Goal: Task Accomplishment & Management: Manage account settings

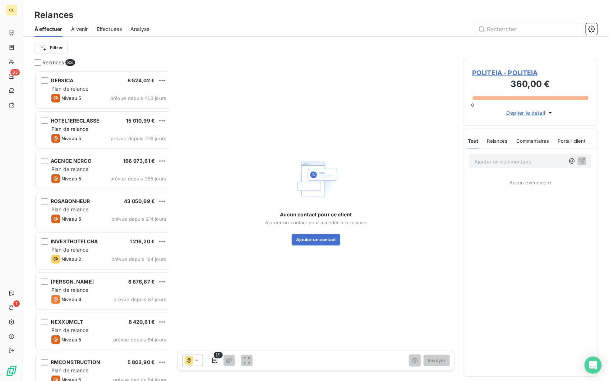
scroll to position [314, 133]
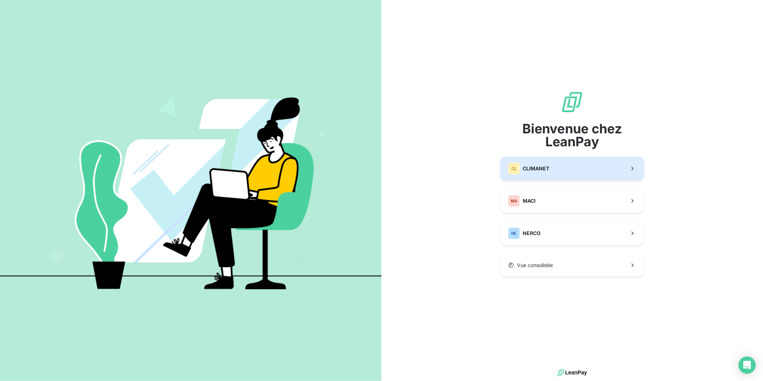
click at [555, 175] on button "CL CLIMANET" at bounding box center [573, 169] width 144 height 24
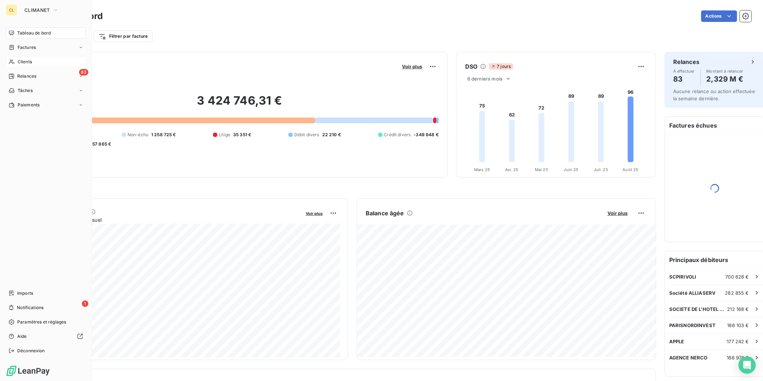
click at [26, 59] on span "Clients" at bounding box center [25, 62] width 14 height 6
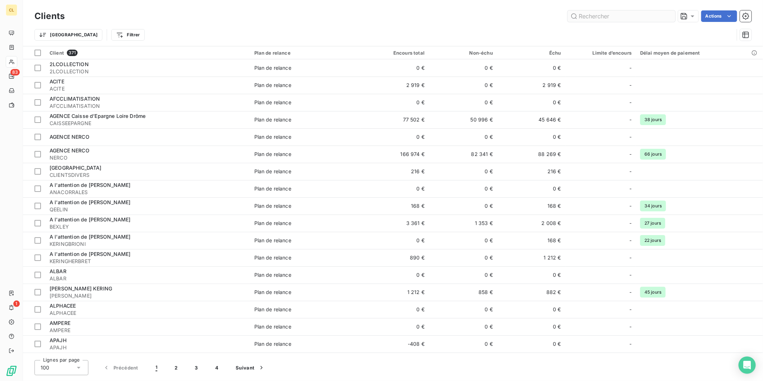
click at [630, 12] on input "text" at bounding box center [622, 16] width 108 height 12
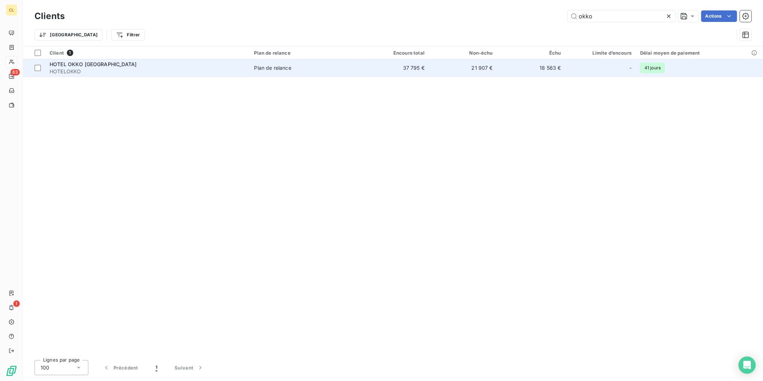
type input "okko"
click at [393, 59] on td "37 795 €" at bounding box center [395, 67] width 68 height 17
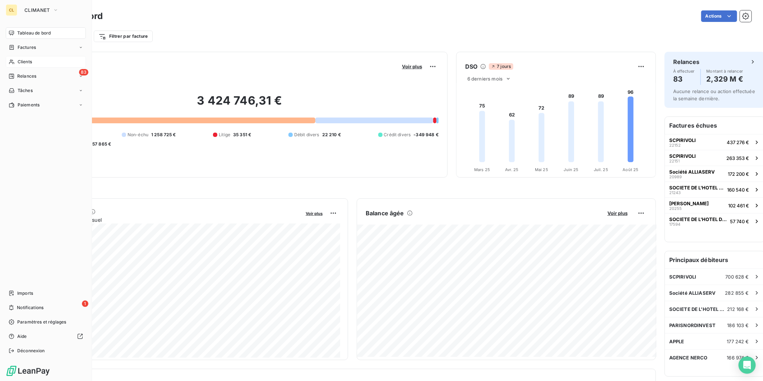
click at [26, 59] on span "Clients" at bounding box center [25, 62] width 14 height 6
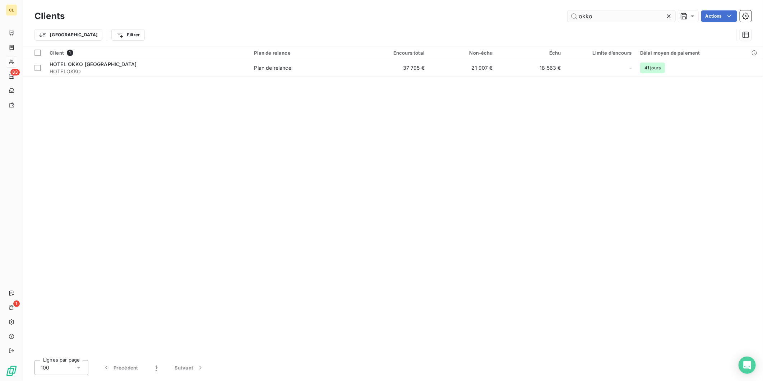
type input "okko"
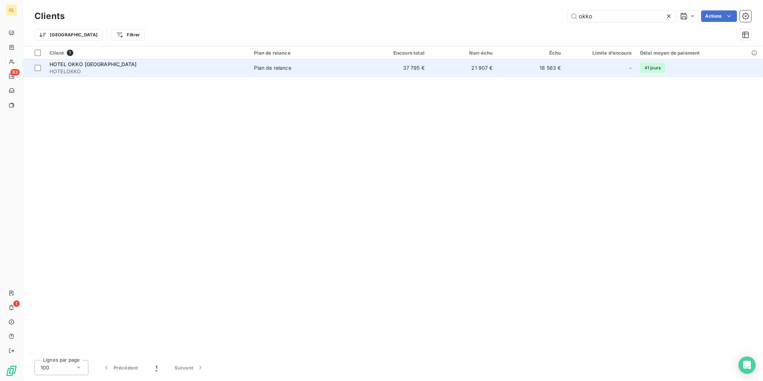
click at [570, 62] on div "-" at bounding box center [601, 68] width 62 height 12
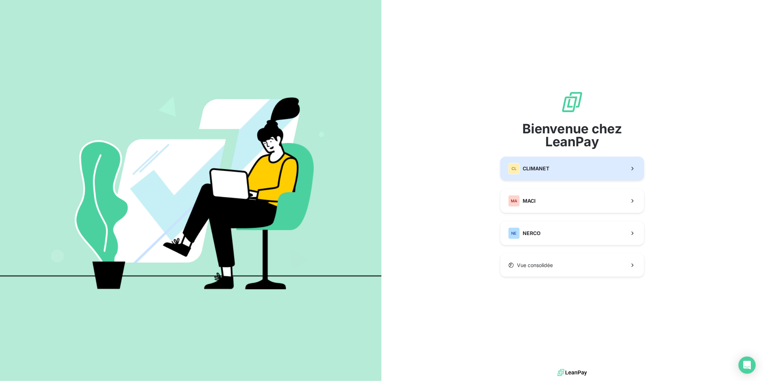
click at [529, 166] on span "CLIMANET" at bounding box center [536, 168] width 27 height 7
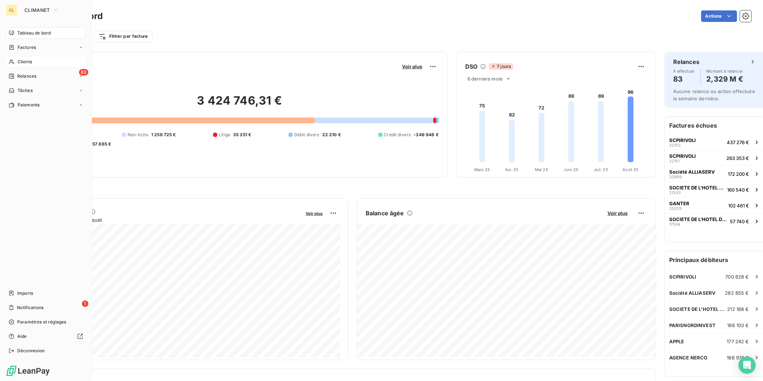
click at [18, 59] on span "Clients" at bounding box center [25, 62] width 14 height 6
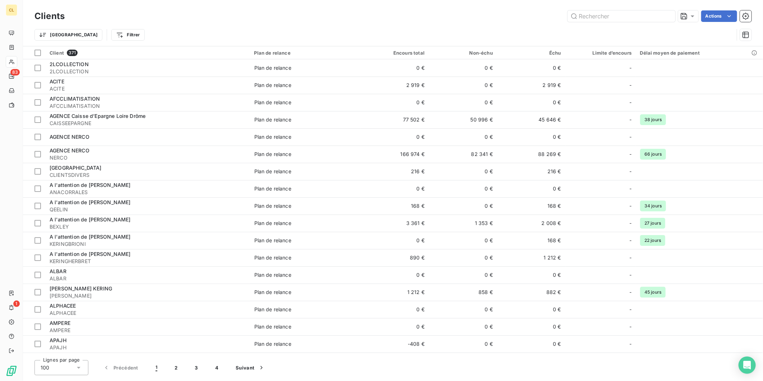
click at [616, 9] on div "Clients Actions" at bounding box center [393, 16] width 717 height 15
click at [611, 13] on input "text" at bounding box center [622, 16] width 108 height 12
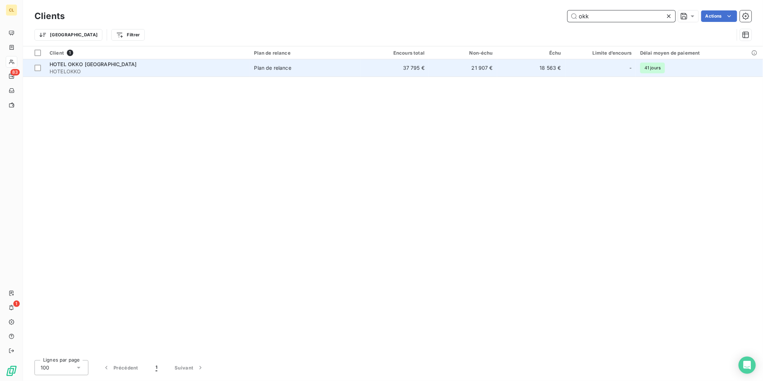
type input "okk"
click at [320, 64] on span "Plan de relance" at bounding box center [305, 67] width 102 height 7
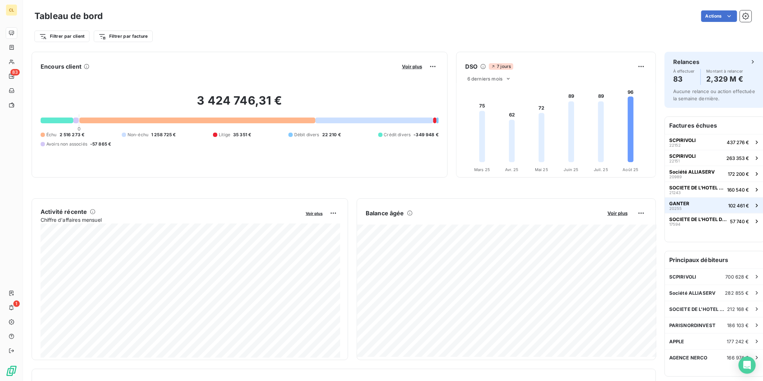
click at [675, 197] on button "GANTER 20255 102 461 €" at bounding box center [715, 205] width 100 height 16
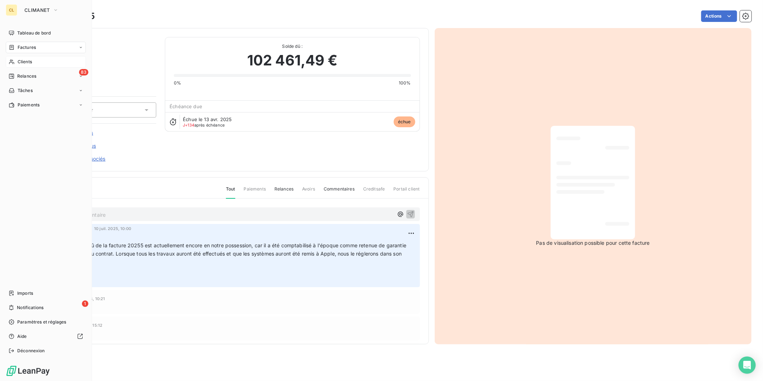
click at [22, 59] on span "Clients" at bounding box center [25, 62] width 14 height 6
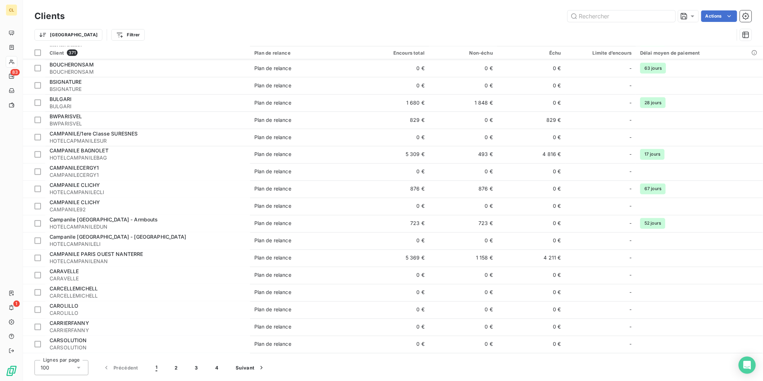
scroll to position [989, 0]
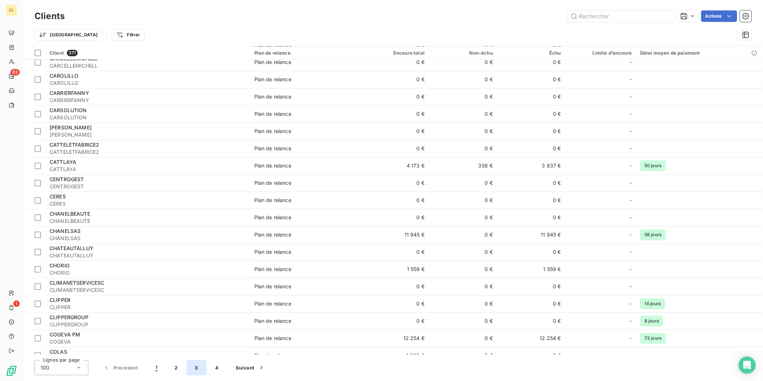
click at [190, 369] on button "3" at bounding box center [197, 367] width 20 height 15
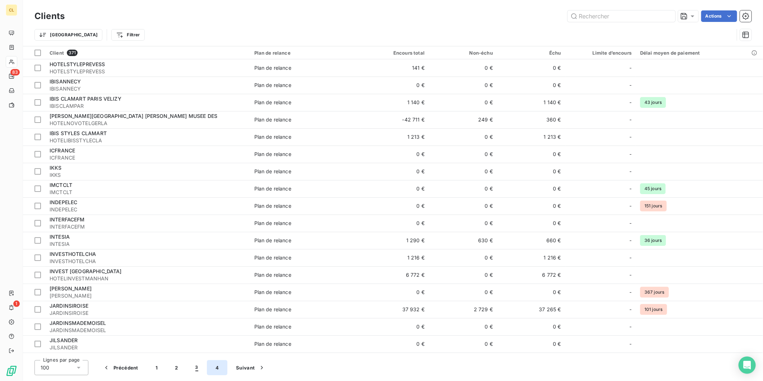
click at [207, 369] on button "4" at bounding box center [217, 367] width 20 height 15
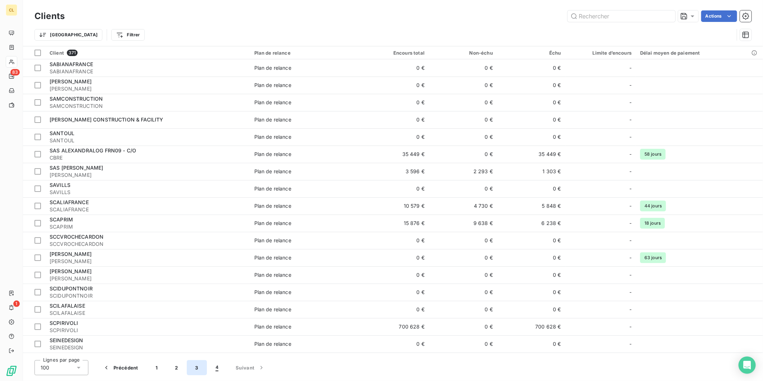
click at [187, 370] on button "3" at bounding box center [197, 367] width 20 height 15
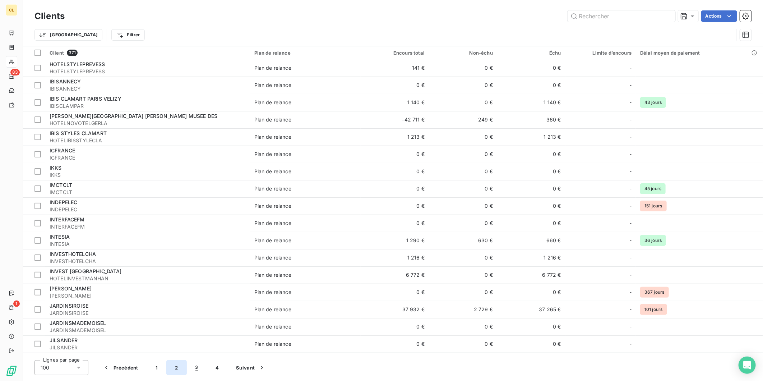
click at [166, 372] on button "2" at bounding box center [176, 367] width 20 height 15
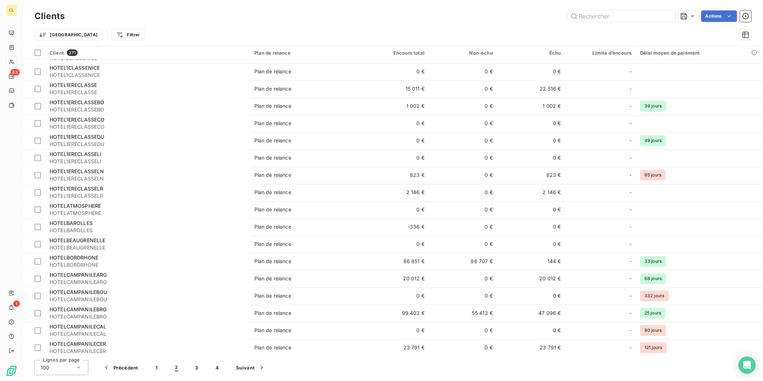
scroll to position [989, 0]
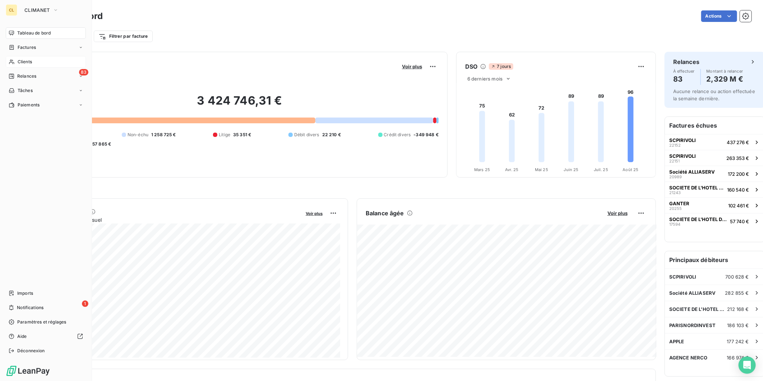
click at [22, 59] on span "Clients" at bounding box center [25, 62] width 14 height 6
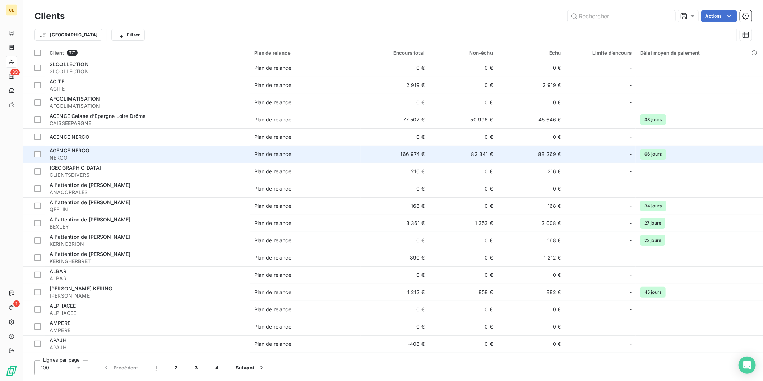
click at [73, 147] on span "AGENCE NERCO" at bounding box center [70, 150] width 40 height 6
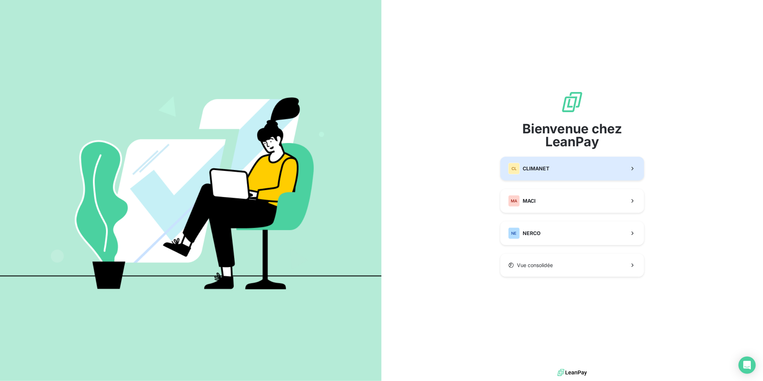
click at [519, 165] on div "CL CLIMANET" at bounding box center [529, 169] width 41 height 12
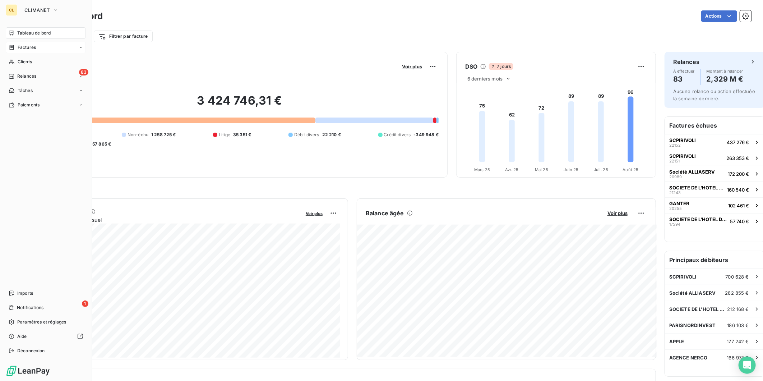
click at [21, 44] on span "Factures" at bounding box center [27, 47] width 18 height 6
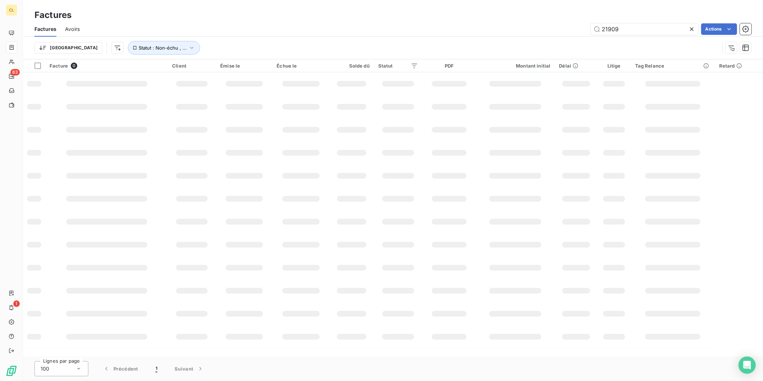
drag, startPoint x: 626, startPoint y: 22, endPoint x: 587, endPoint y: 24, distance: 38.5
click at [587, 24] on div "21909 Actions" at bounding box center [419, 29] width 663 height 12
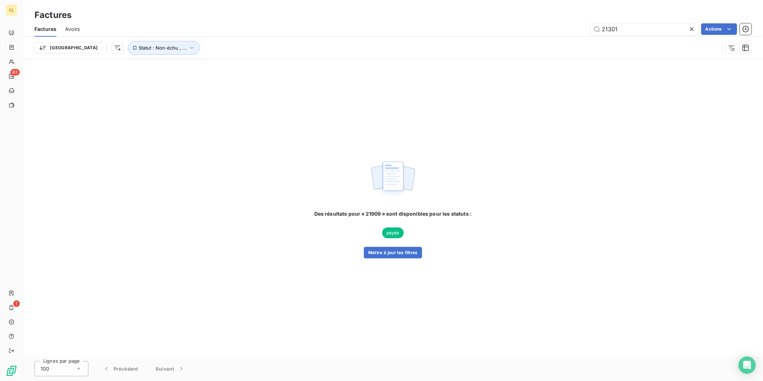
type input "21301"
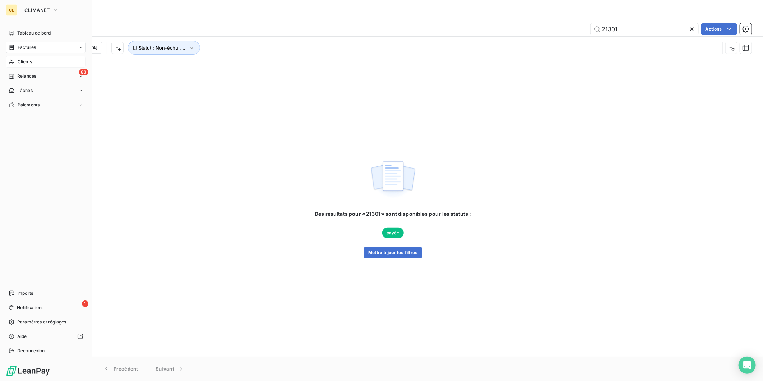
click at [18, 59] on span "Clients" at bounding box center [25, 62] width 14 height 6
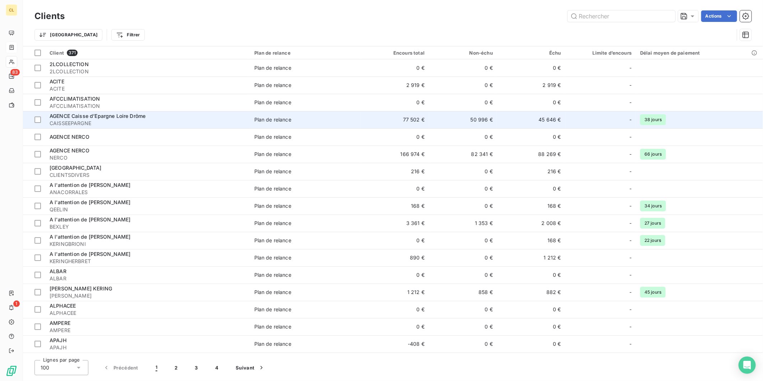
click at [66, 113] on span "AGENCE Caisse d’Epargne Loire Drôme" at bounding box center [98, 116] width 96 height 6
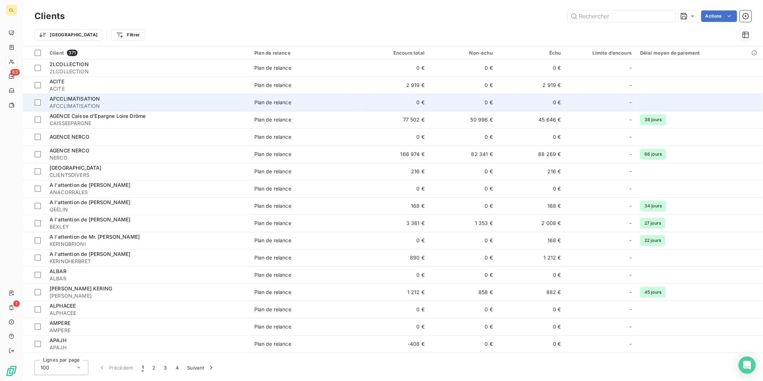
click at [121, 102] on span "AFCCLIMATISATION" at bounding box center [148, 105] width 196 height 7
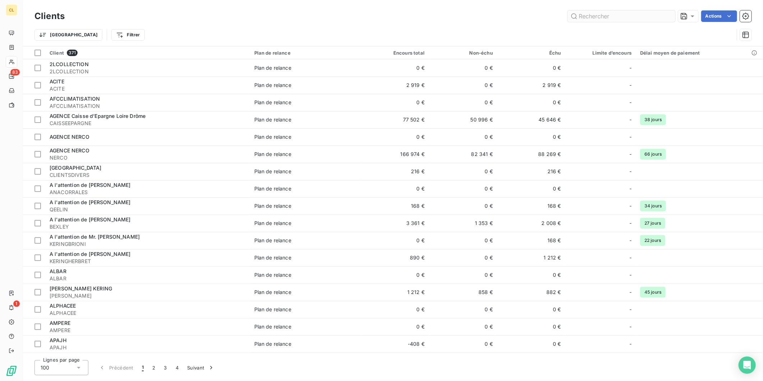
click at [597, 14] on input "text" at bounding box center [622, 16] width 108 height 12
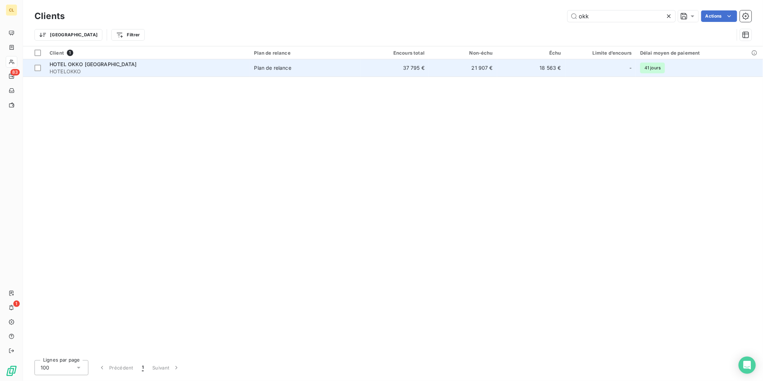
type input "okk"
click at [332, 63] on td "Plan de relance" at bounding box center [305, 67] width 111 height 17
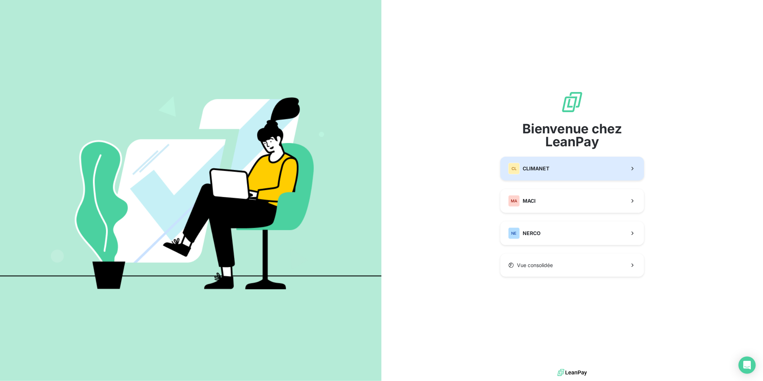
click at [530, 162] on button "CL CLIMANET" at bounding box center [573, 169] width 144 height 24
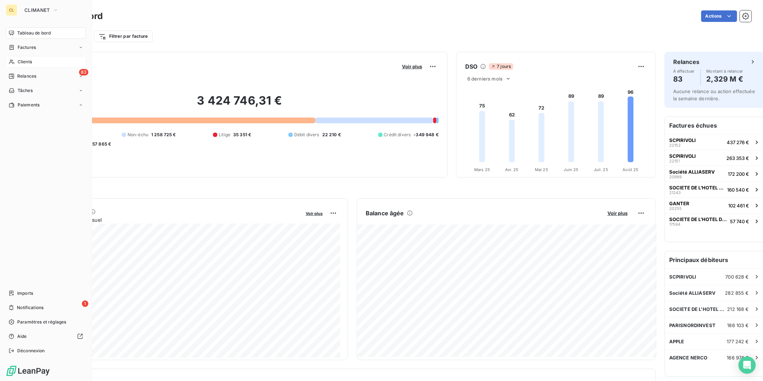
click at [18, 59] on span "Clients" at bounding box center [25, 62] width 14 height 6
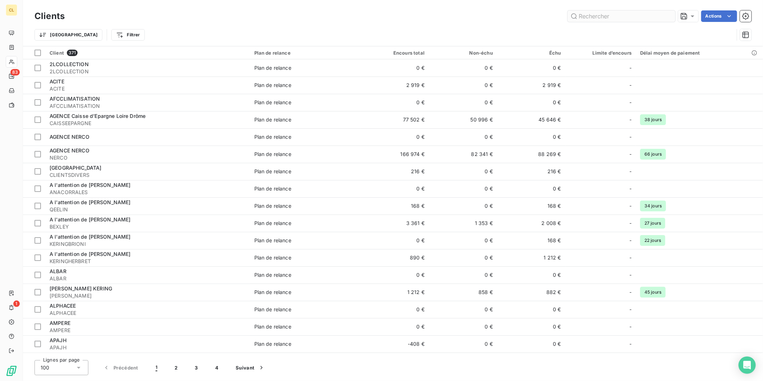
click at [617, 17] on input "text" at bounding box center [622, 16] width 108 height 12
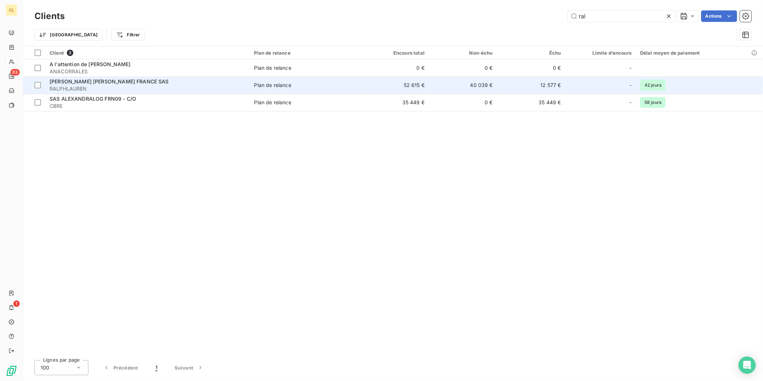
type input "ral"
click at [301, 82] on span "Plan de relance" at bounding box center [305, 85] width 102 height 7
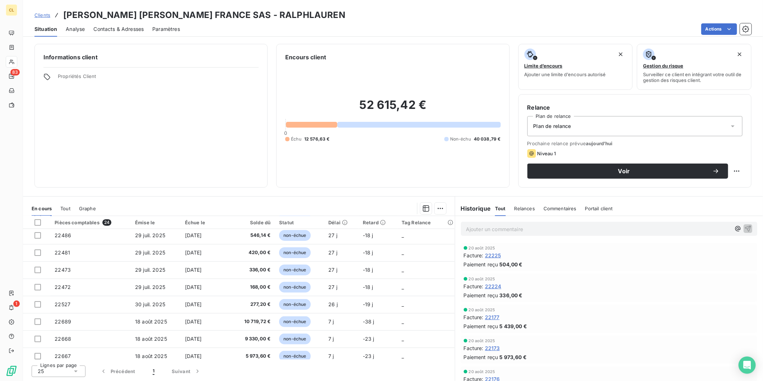
scroll to position [141, 0]
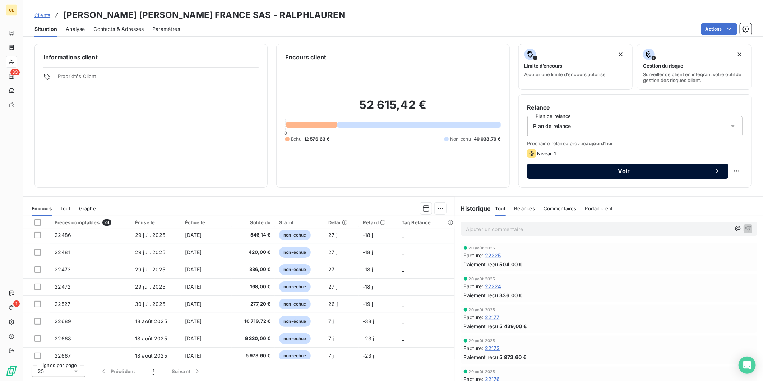
click at [578, 168] on span "Voir" at bounding box center [624, 171] width 176 height 6
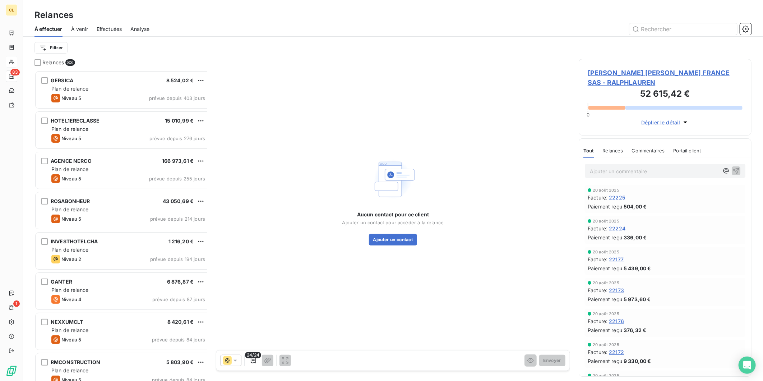
scroll to position [314, 171]
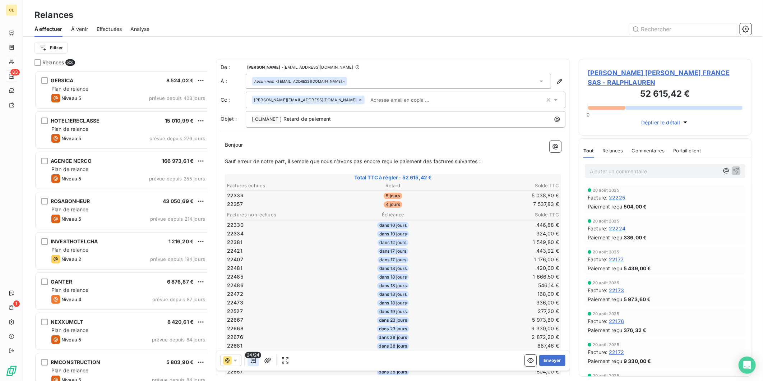
click at [250, 357] on icon "button" at bounding box center [253, 360] width 7 height 7
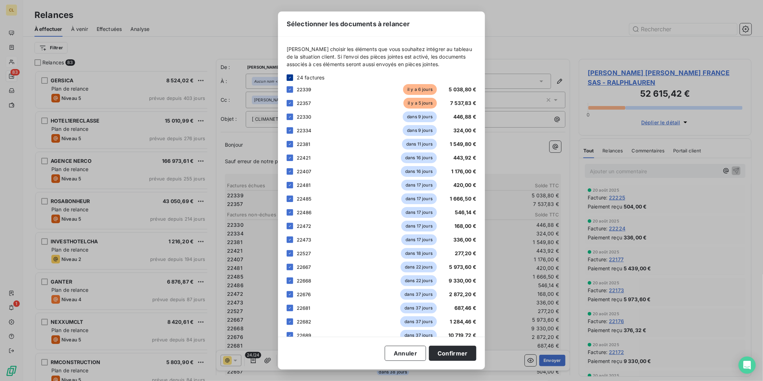
click at [293, 80] on div at bounding box center [290, 77] width 6 height 6
click at [293, 93] on div at bounding box center [290, 89] width 6 height 6
click at [293, 106] on div at bounding box center [290, 103] width 6 height 6
click at [430, 355] on button "Confirmer" at bounding box center [452, 353] width 47 height 15
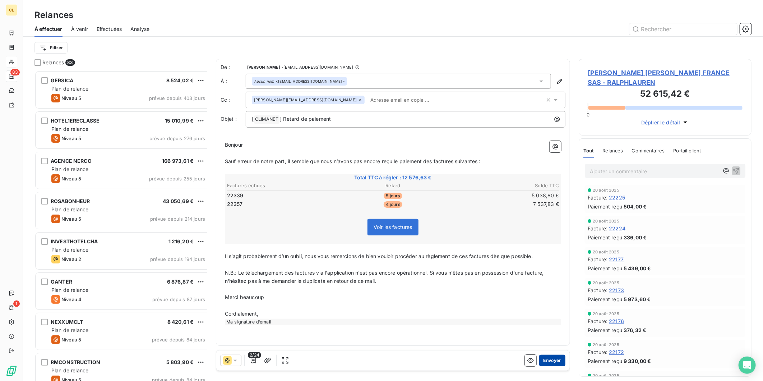
click at [564, 355] on button "Envoyer" at bounding box center [552, 361] width 26 height 12
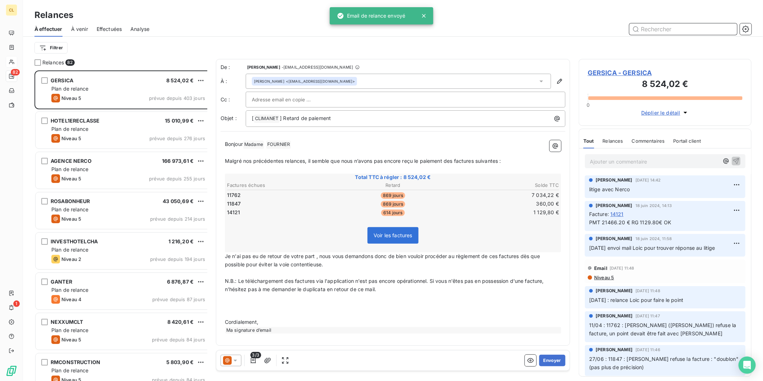
click at [673, 23] on input "text" at bounding box center [684, 29] width 108 height 12
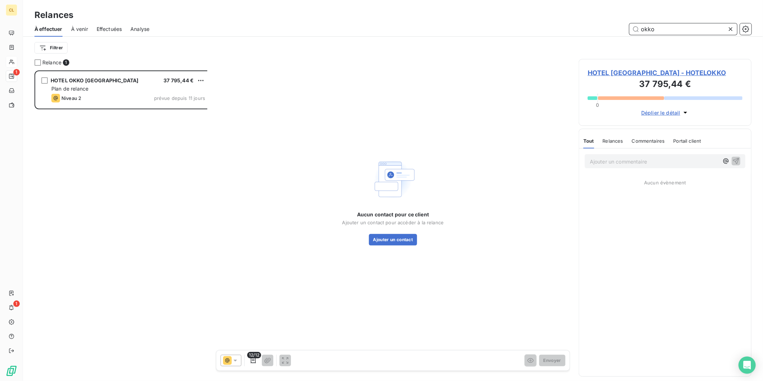
scroll to position [314, 171]
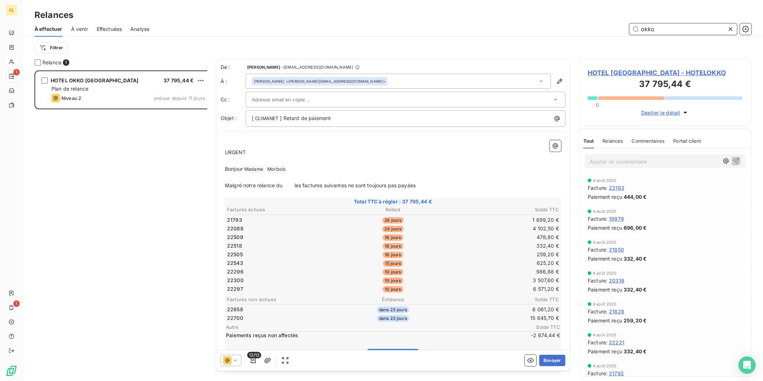
click at [603, 138] on span "Relances" at bounding box center [613, 141] width 20 height 6
type input "okko"
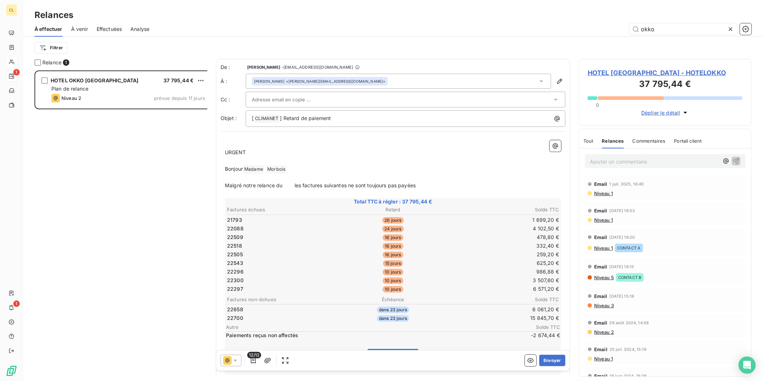
click at [602, 190] on span "Niveau 1" at bounding box center [603, 193] width 19 height 6
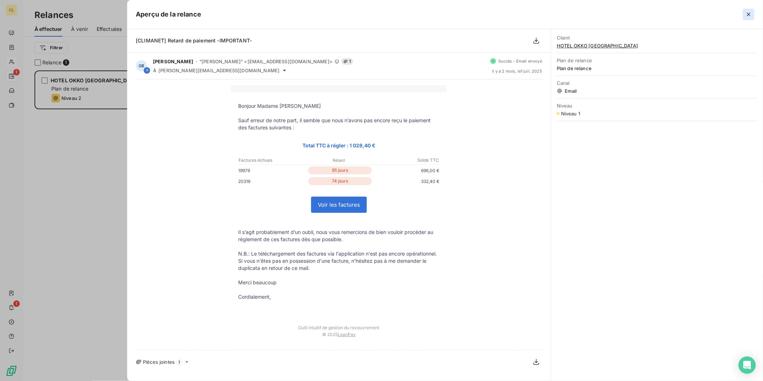
click at [746, 10] on button "button" at bounding box center [749, 15] width 12 height 12
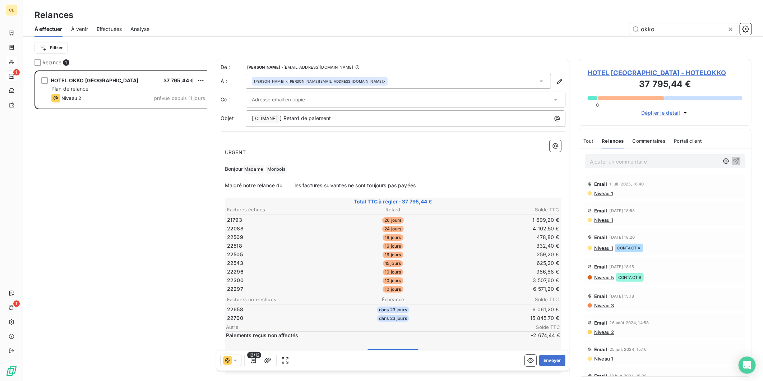
click at [588, 138] on span "Tout" at bounding box center [589, 141] width 10 height 6
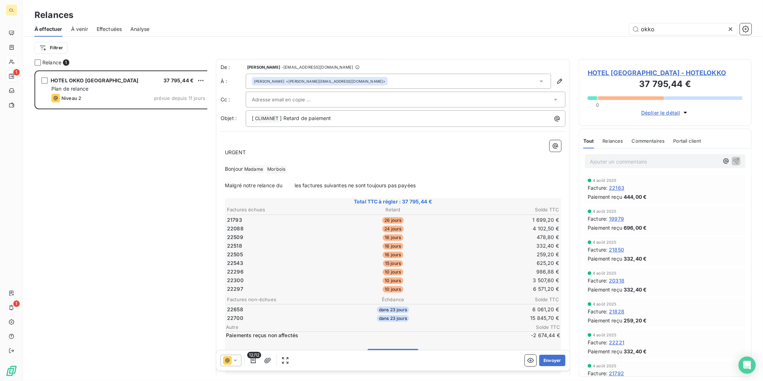
click at [232, 357] on icon at bounding box center [235, 360] width 7 height 7
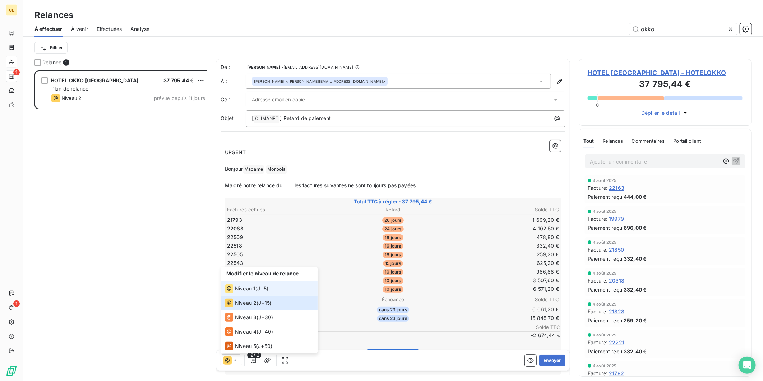
click at [238, 292] on span "Niveau 1" at bounding box center [245, 288] width 20 height 7
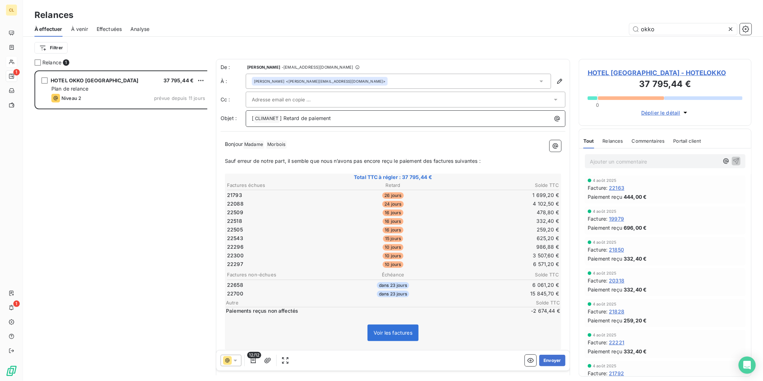
click at [320, 114] on p "[ CLIMANET ﻿ ] Retard de paiement" at bounding box center [407, 118] width 311 height 9
click at [553, 355] on button "Envoyer" at bounding box center [552, 361] width 26 height 12
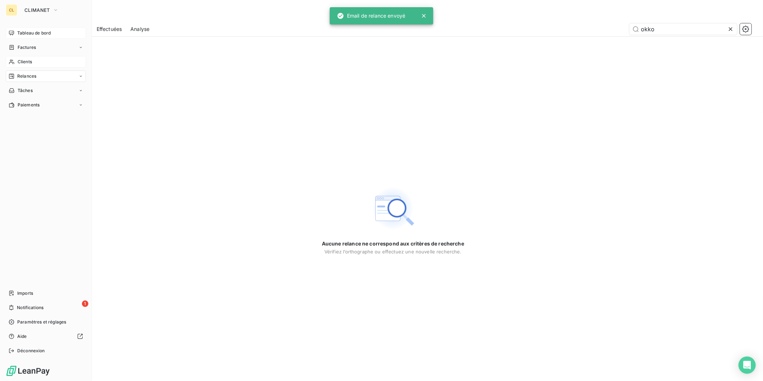
click at [24, 30] on span "Tableau de bord" at bounding box center [33, 33] width 33 height 6
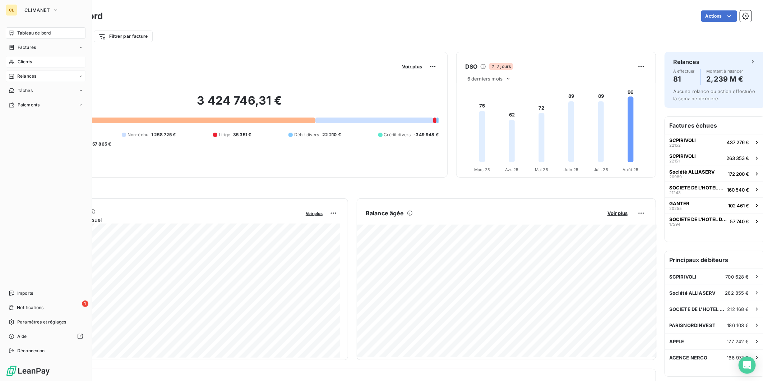
click at [20, 73] on span "Relances" at bounding box center [26, 76] width 19 height 6
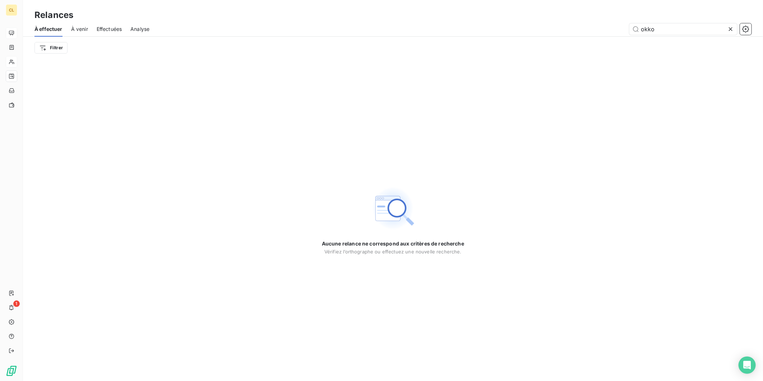
click at [735, 26] on icon at bounding box center [730, 29] width 7 height 7
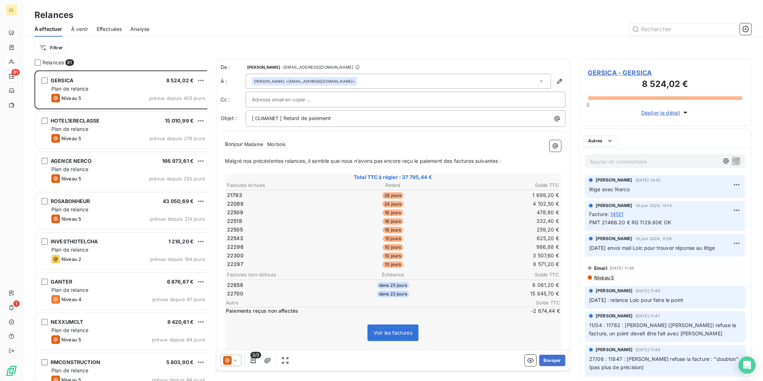
scroll to position [314, 171]
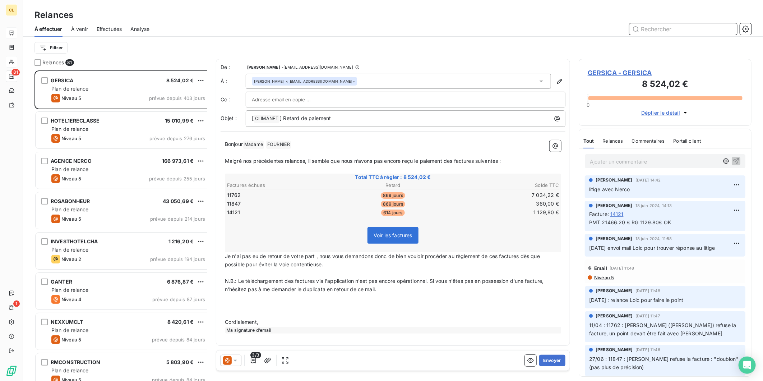
click at [673, 23] on input "text" at bounding box center [684, 29] width 108 height 12
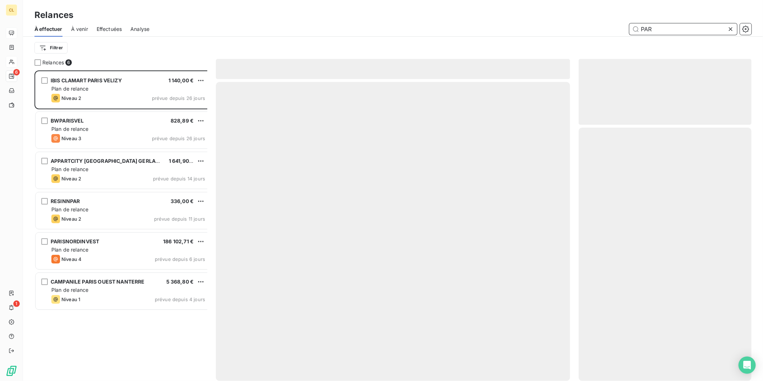
scroll to position [314, 171]
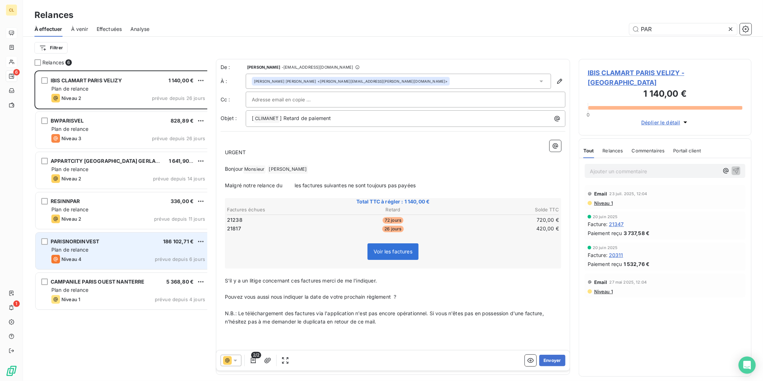
click at [104, 238] on div "PARISNORDINVEST 186 102,71 €" at bounding box center [128, 241] width 154 height 6
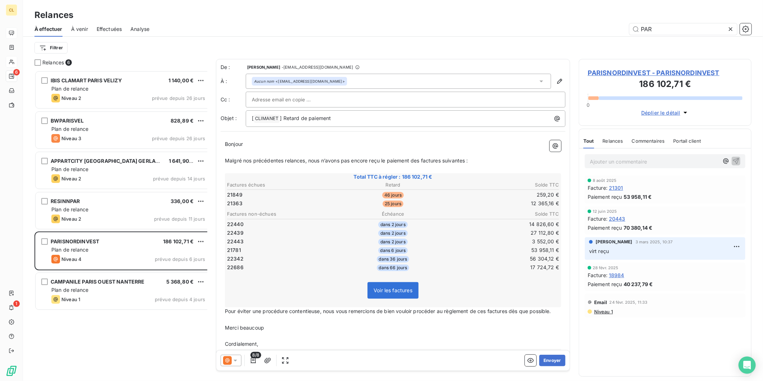
click at [595, 309] on span "Niveau 1" at bounding box center [603, 312] width 19 height 6
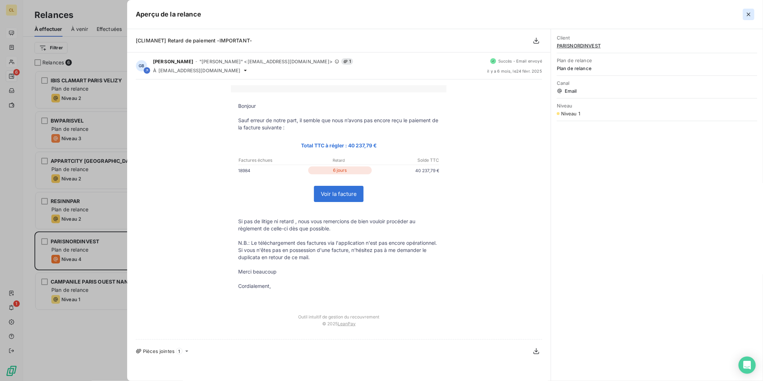
click at [751, 11] on icon "button" at bounding box center [748, 14] width 7 height 7
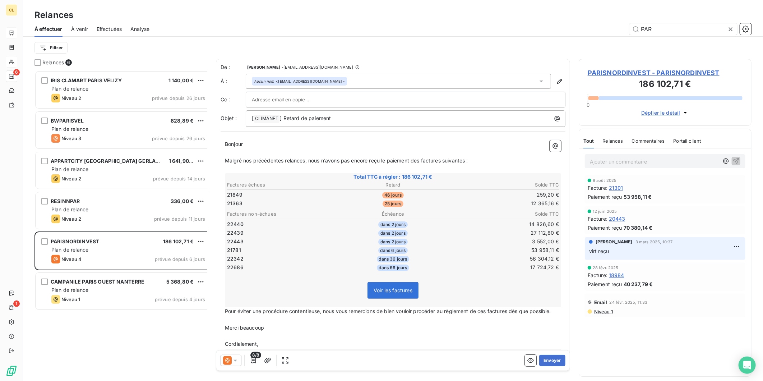
click at [615, 138] on span "Relances" at bounding box center [613, 141] width 20 height 6
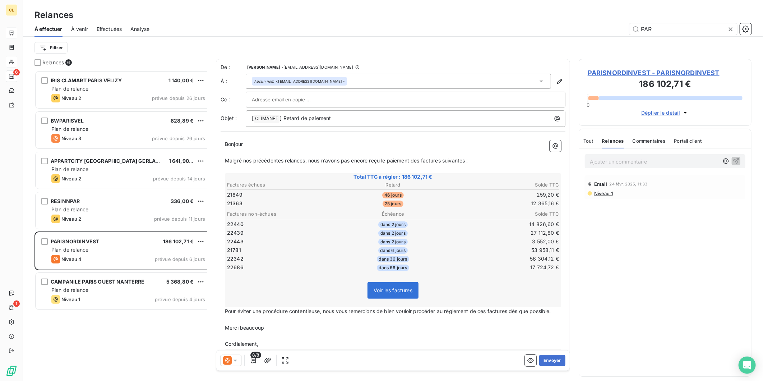
click at [586, 138] on span "Tout" at bounding box center [589, 141] width 10 height 6
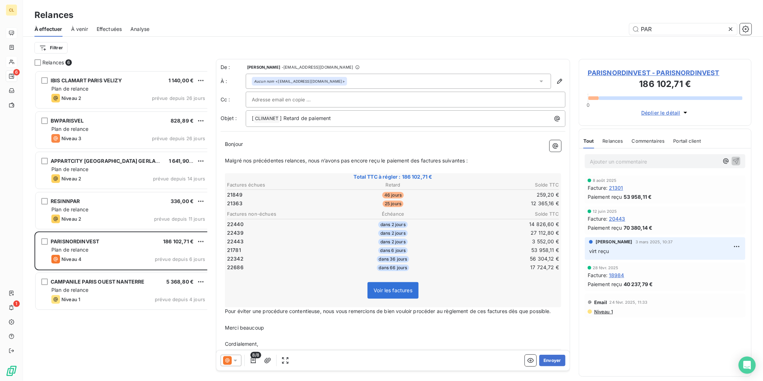
click at [232, 357] on icon at bounding box center [235, 360] width 7 height 7
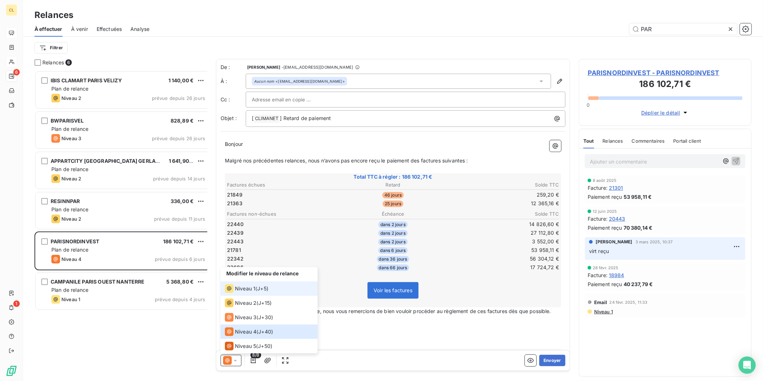
click at [235, 292] on span "Niveau 1" at bounding box center [245, 288] width 20 height 7
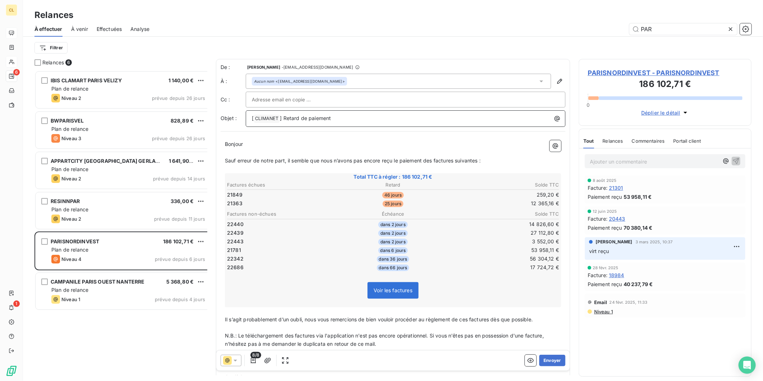
click at [314, 114] on p "[ CLIMANET ﻿ ] Retard de paiement" at bounding box center [407, 118] width 311 height 9
click at [546, 355] on button "Envoyer" at bounding box center [552, 361] width 26 height 12
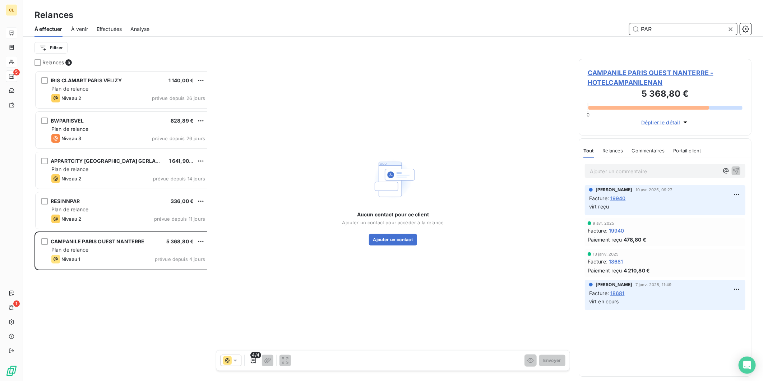
drag, startPoint x: 675, startPoint y: 24, endPoint x: 611, endPoint y: 24, distance: 63.3
click at [611, 24] on div "PAR" at bounding box center [455, 29] width 594 height 12
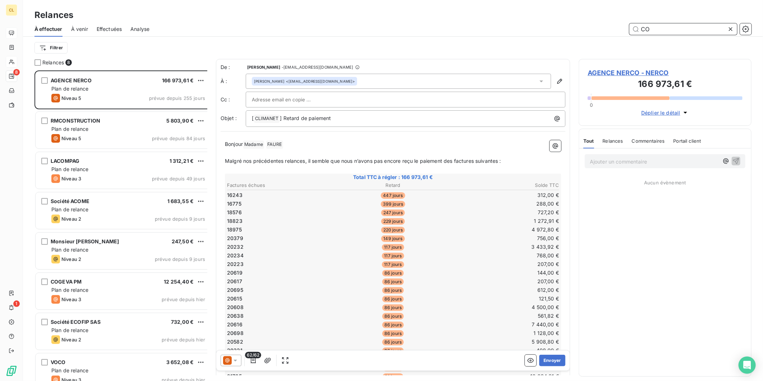
scroll to position [314, 171]
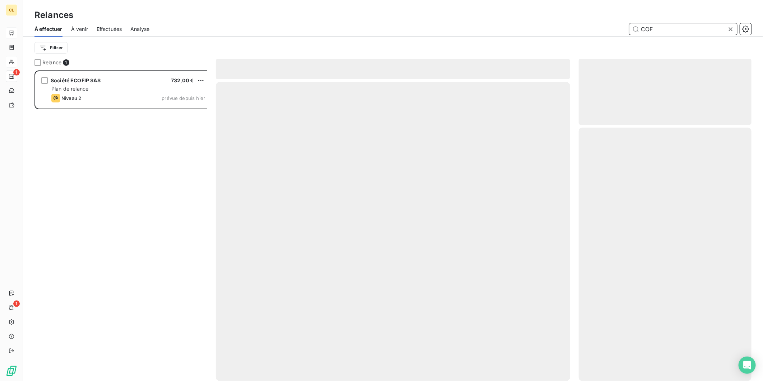
scroll to position [314, 171]
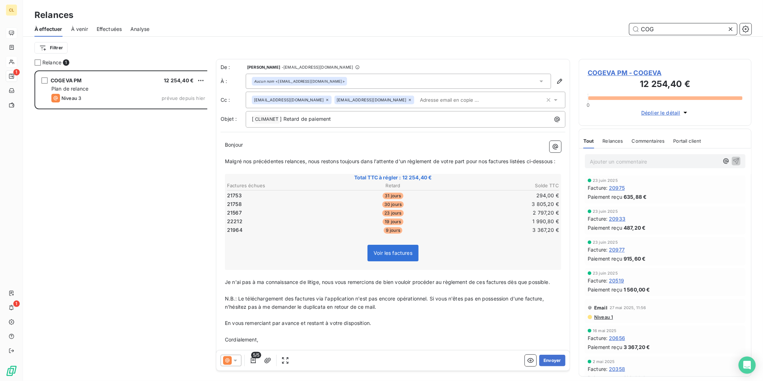
scroll to position [314, 171]
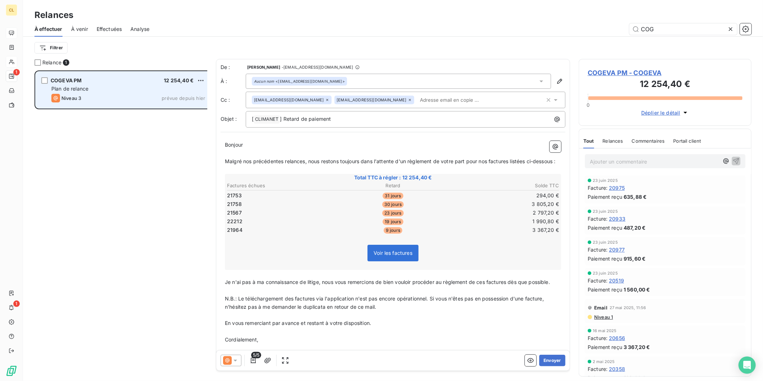
click at [137, 77] on div "COGEVA PM 12 254,40 €" at bounding box center [128, 80] width 154 height 6
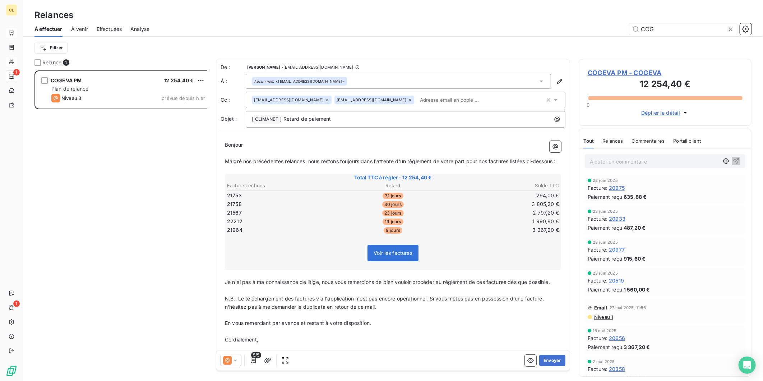
click at [602, 314] on span "Niveau 1" at bounding box center [603, 317] width 19 height 6
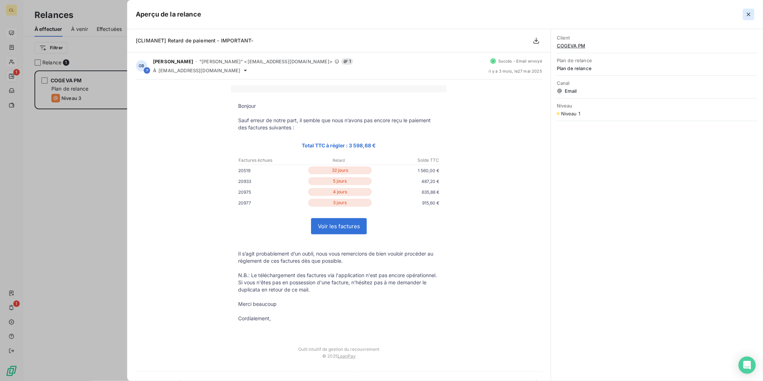
click at [753, 11] on icon "button" at bounding box center [748, 14] width 7 height 7
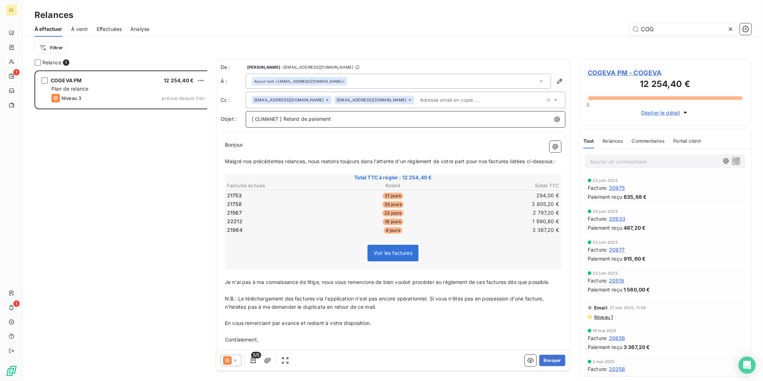
click at [321, 115] on p "[ CLIMANET ﻿ ] Retard de paiement" at bounding box center [407, 119] width 311 height 9
click at [342, 115] on p "[ CLIMANET ﻿ ] Retard de paiement -important-" at bounding box center [407, 119] width 311 height 9
click at [232, 357] on icon at bounding box center [235, 360] width 7 height 7
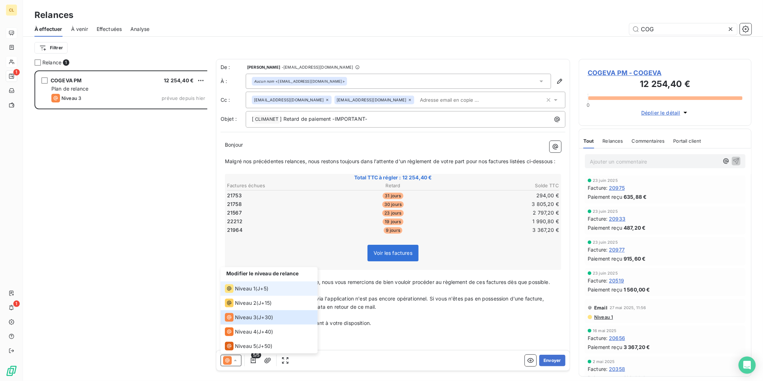
click at [243, 292] on span "Niveau 1" at bounding box center [245, 288] width 20 height 7
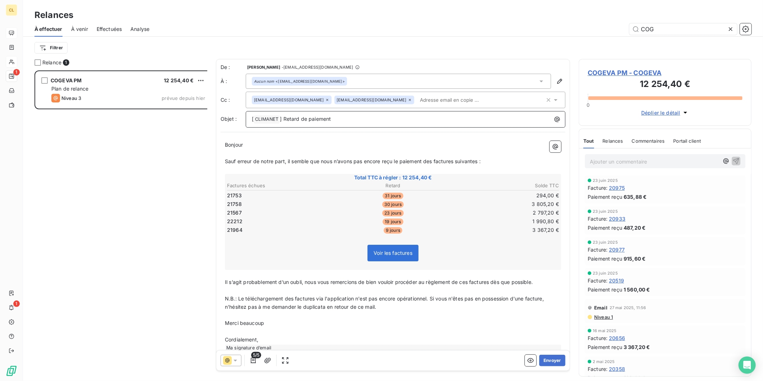
click at [326, 115] on p "[ CLIMANET ﻿ ] Retard de paiement" at bounding box center [407, 119] width 311 height 9
click at [556, 357] on button "Envoyer" at bounding box center [552, 361] width 26 height 12
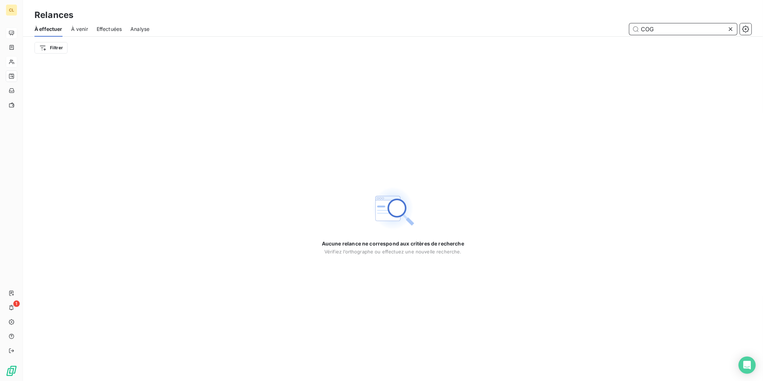
drag, startPoint x: 658, startPoint y: 23, endPoint x: 599, endPoint y: 20, distance: 59.7
click at [599, 23] on div "COG" at bounding box center [455, 29] width 594 height 12
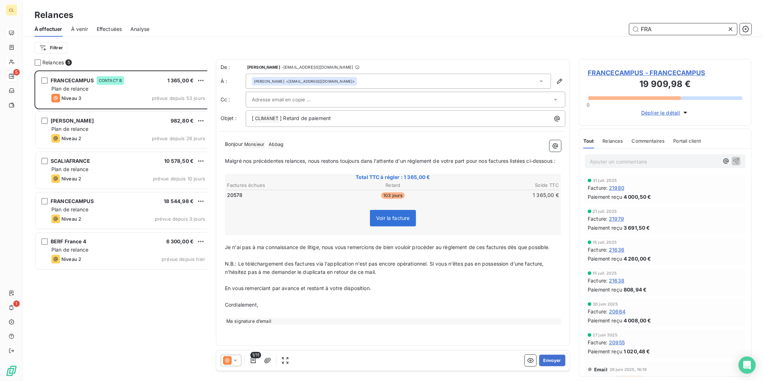
scroll to position [314, 171]
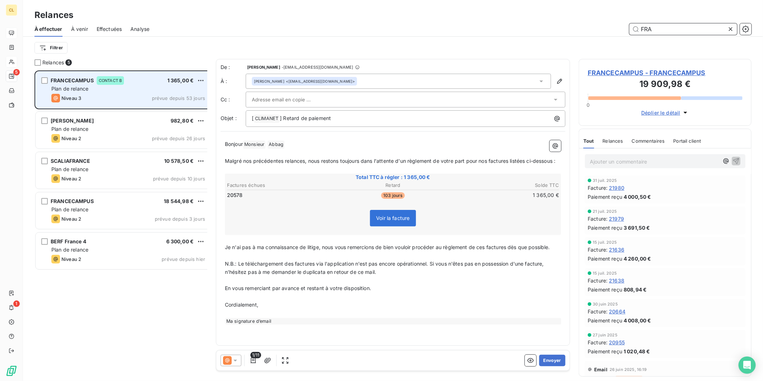
type input "FRA"
click at [105, 85] on div "Plan de relance" at bounding box center [128, 88] width 154 height 7
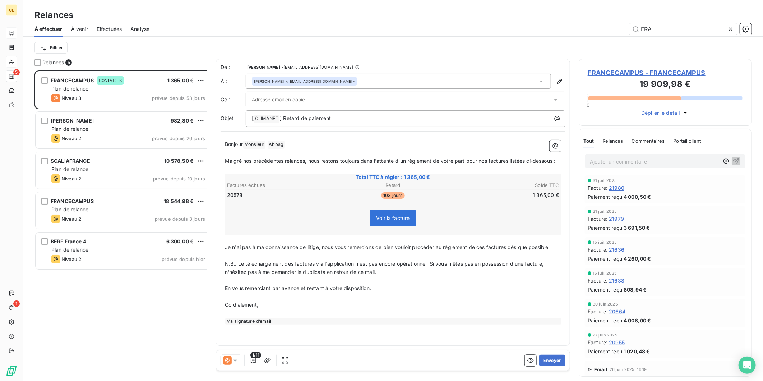
click at [603, 138] on span "Relances" at bounding box center [613, 141] width 20 height 6
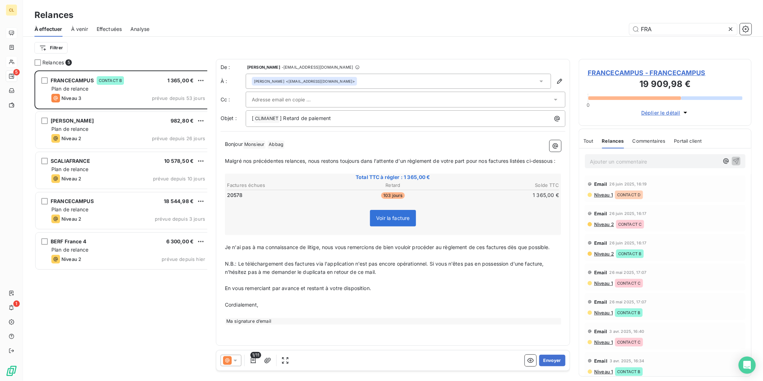
click at [598, 192] on span "Niveau 1" at bounding box center [603, 195] width 19 height 6
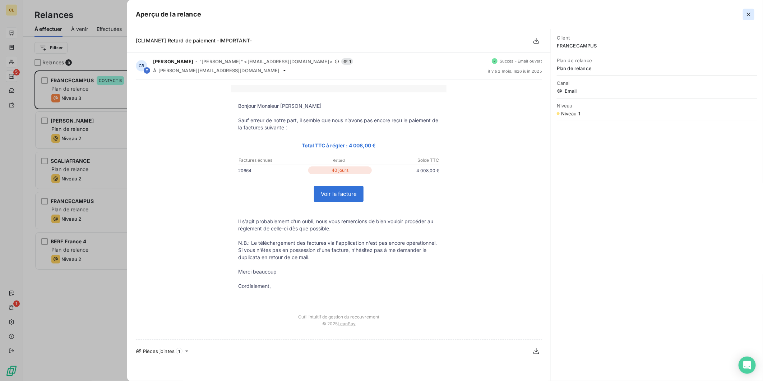
click at [750, 12] on icon "button" at bounding box center [748, 14] width 7 height 7
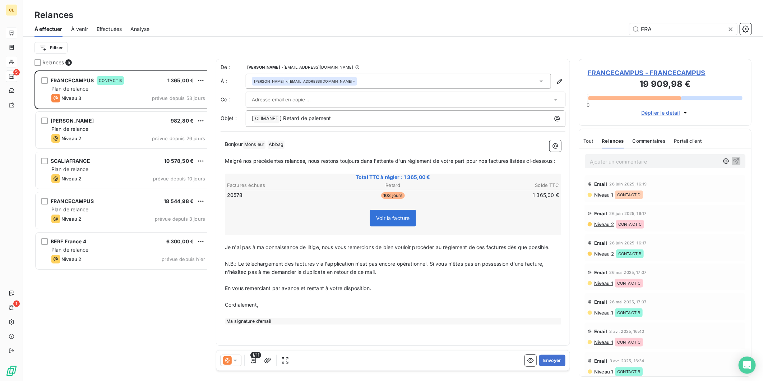
click at [622, 68] on span "FRANCECAMPUS - FRANCECAMPUS" at bounding box center [665, 73] width 155 height 10
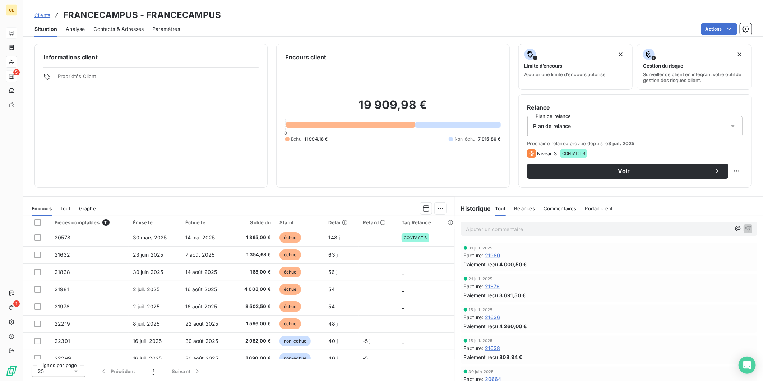
click at [125, 26] on span "Contacts & Adresses" at bounding box center [118, 29] width 50 height 7
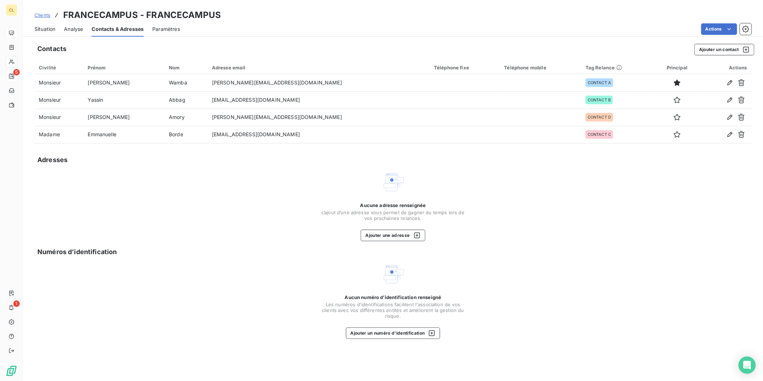
click at [38, 27] on div "Situation" at bounding box center [45, 29] width 21 height 15
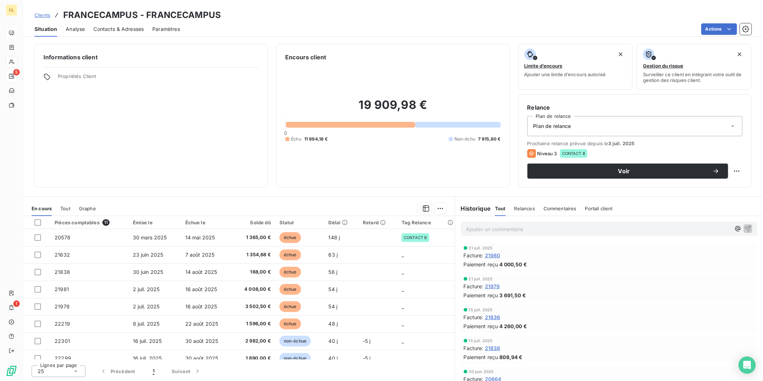
click at [116, 22] on div "Contacts & Adresses" at bounding box center [118, 29] width 50 height 15
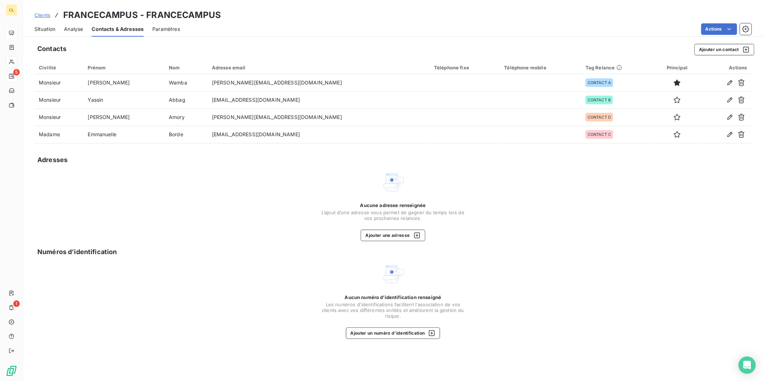
click at [43, 26] on span "Situation" at bounding box center [45, 29] width 21 height 7
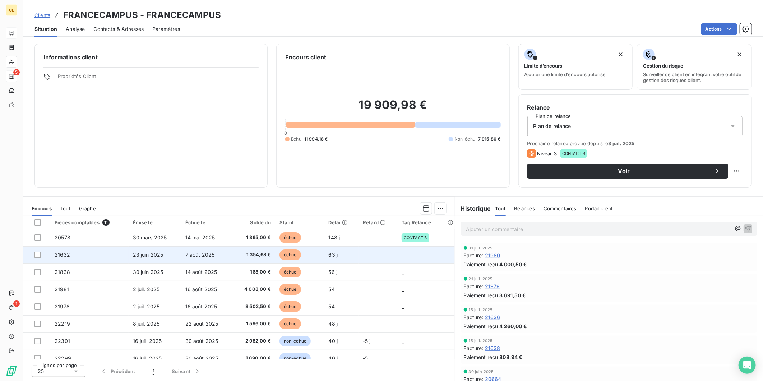
click at [410, 246] on td "_" at bounding box center [425, 254] width 57 height 17
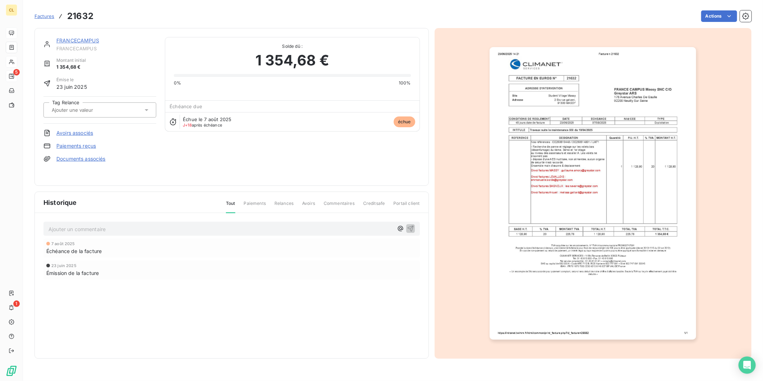
click at [143, 106] on icon at bounding box center [146, 109] width 7 height 7
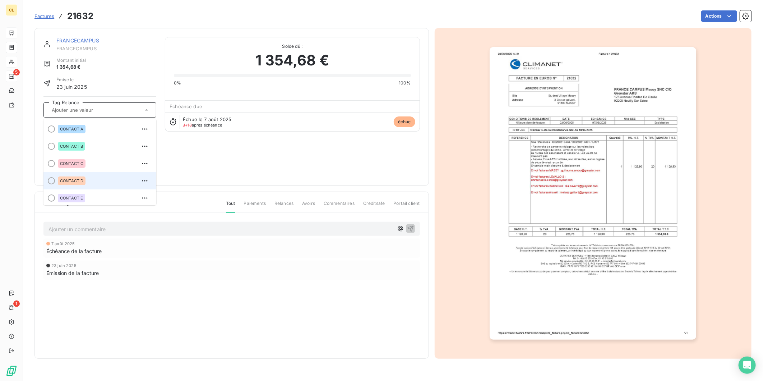
click at [58, 176] on div "CONTACT D" at bounding box center [72, 180] width 28 height 9
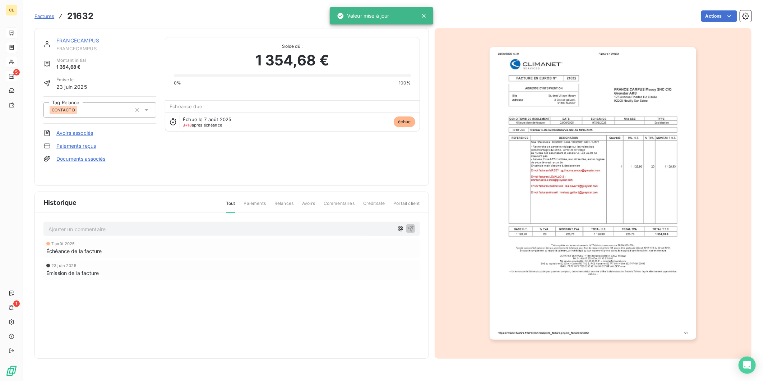
click at [67, 37] on link "FRANCECAMPUS" at bounding box center [77, 40] width 43 height 6
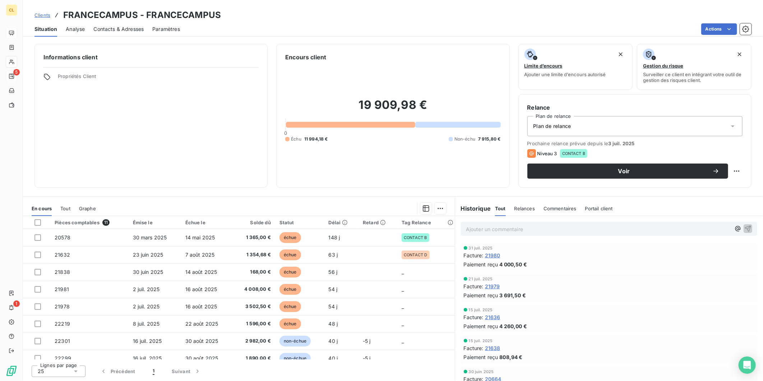
click at [118, 26] on span "Contacts & Adresses" at bounding box center [118, 29] width 50 height 7
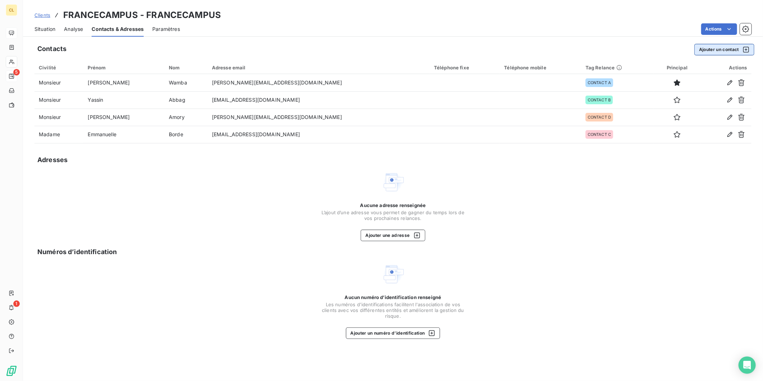
click at [733, 44] on button "Ajouter un contact" at bounding box center [725, 50] width 60 height 12
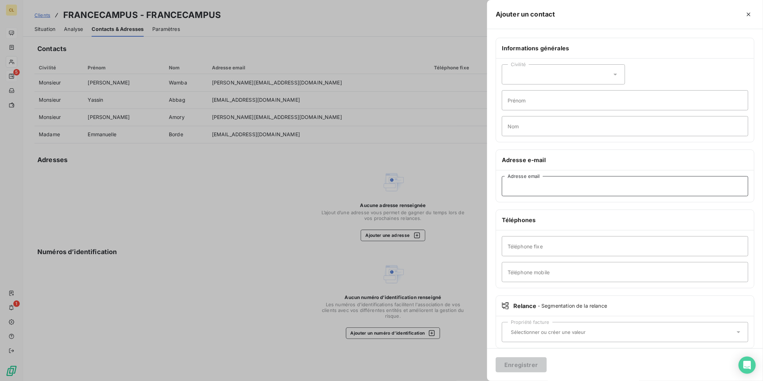
click at [610, 176] on input "Adresse email" at bounding box center [625, 186] width 247 height 20
paste input "[EMAIL_ADDRESS][DOMAIN_NAME]"
type input "[EMAIL_ADDRESS][DOMAIN_NAME]"
click at [742, 328] on icon at bounding box center [738, 331] width 7 height 7
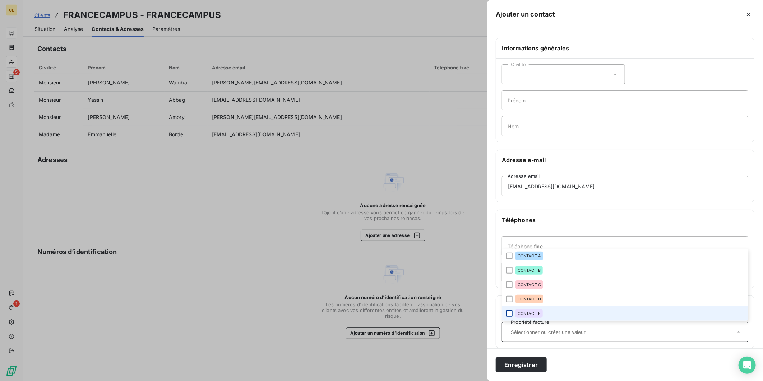
click at [513, 310] on div at bounding box center [509, 313] width 6 height 6
click at [547, 362] on button "Enregistrer" at bounding box center [521, 364] width 51 height 15
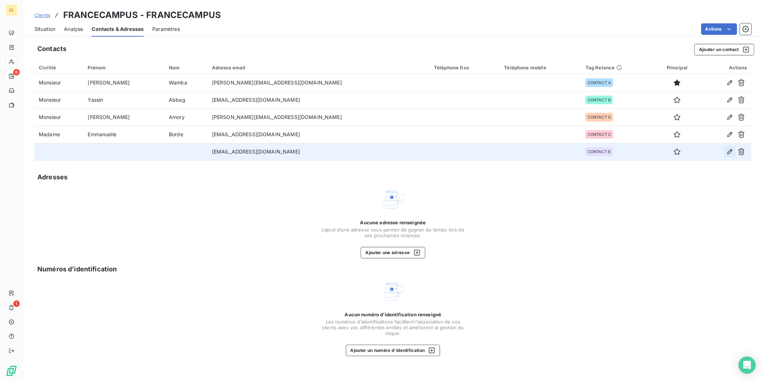
click at [733, 148] on icon "button" at bounding box center [730, 151] width 7 height 7
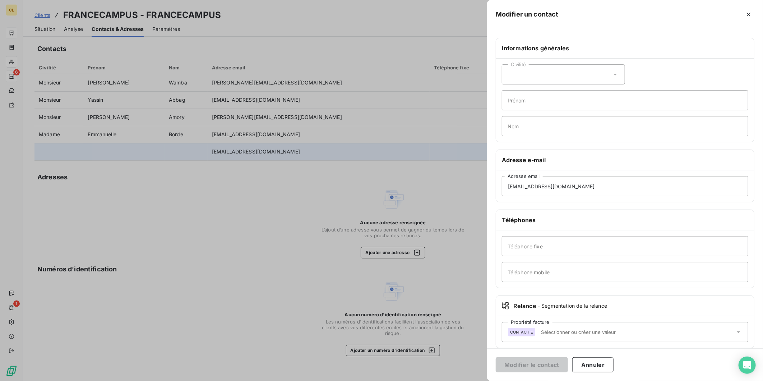
click at [619, 71] on icon at bounding box center [615, 74] width 7 height 7
click at [625, 86] on li "Madame" at bounding box center [563, 92] width 123 height 13
click at [621, 90] on input "Prénom" at bounding box center [625, 100] width 247 height 20
type input "LEA"
click at [605, 116] on input "Nom" at bounding box center [625, 126] width 247 height 20
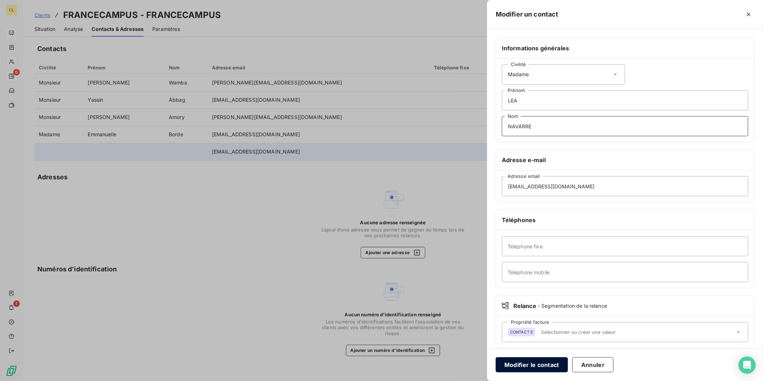
type input "NAVARRE"
click at [568, 359] on button "Modifier le contact" at bounding box center [532, 364] width 72 height 15
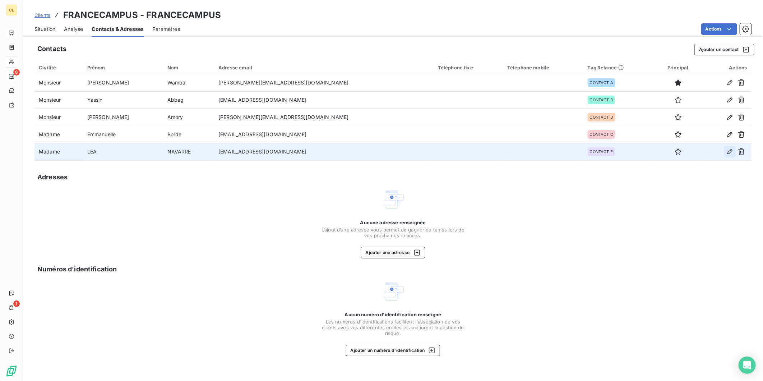
click at [733, 149] on icon "button" at bounding box center [730, 151] width 5 height 5
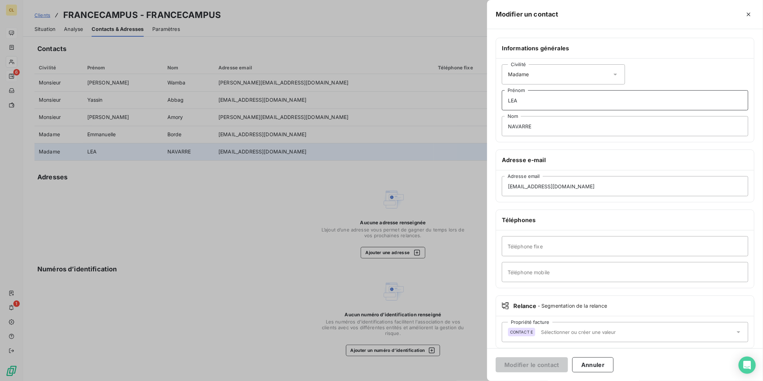
click at [595, 90] on input "LEA" at bounding box center [625, 100] width 247 height 20
type input "Lea"
click at [572, 116] on input "NAVARRE" at bounding box center [625, 126] width 247 height 20
click at [599, 116] on input "NAVARRE" at bounding box center [625, 126] width 247 height 20
type input "Navarre"
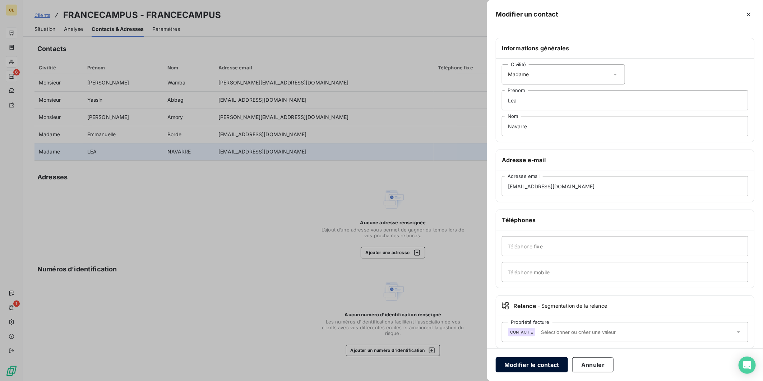
click at [568, 363] on button "Modifier le contact" at bounding box center [532, 364] width 72 height 15
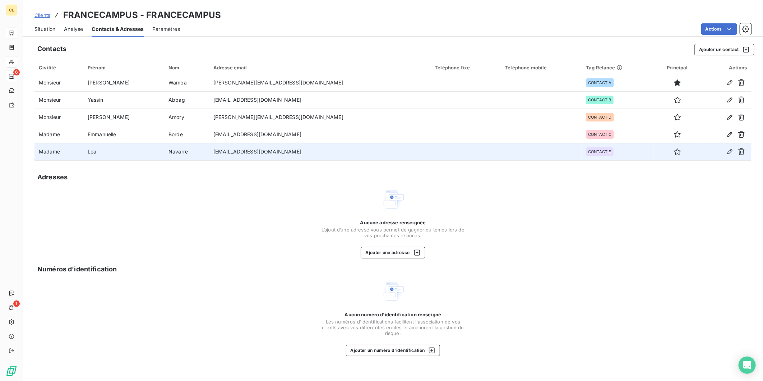
click at [38, 26] on span "Situation" at bounding box center [45, 29] width 21 height 7
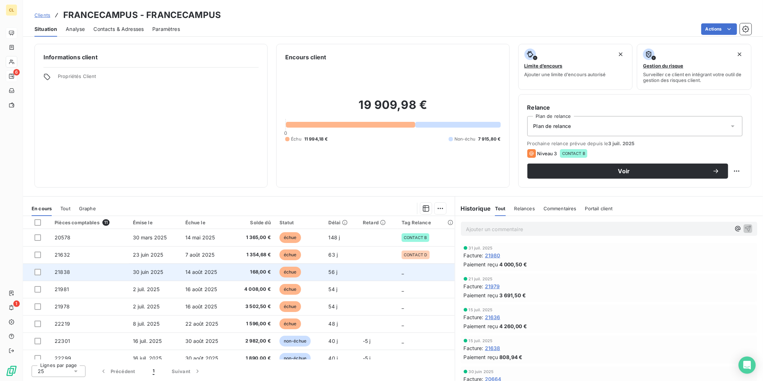
click at [416, 263] on td "_" at bounding box center [425, 271] width 57 height 17
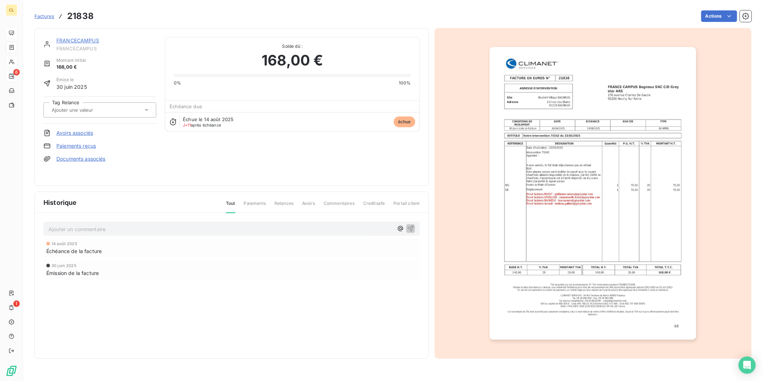
click at [132, 102] on div at bounding box center [99, 109] width 113 height 15
drag, startPoint x: 130, startPoint y: 138, endPoint x: 130, endPoint y: 157, distance: 18.3
click at [130, 157] on ul "CONTACT A CONTACT B CONTACT C CONTACT D CONTACT E" at bounding box center [99, 162] width 113 height 86
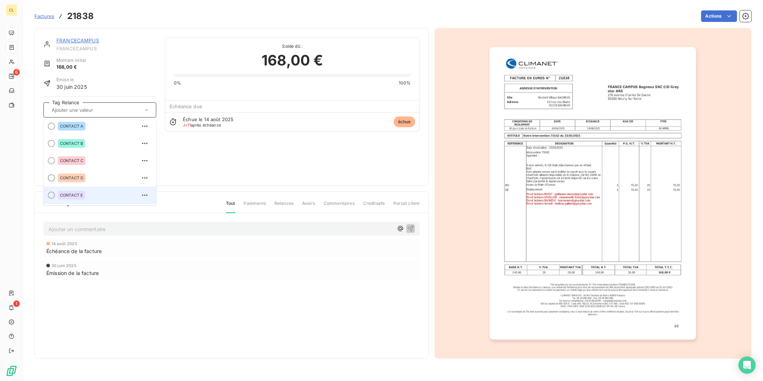
click at [75, 189] on div "CONTACT E" at bounding box center [104, 195] width 93 height 12
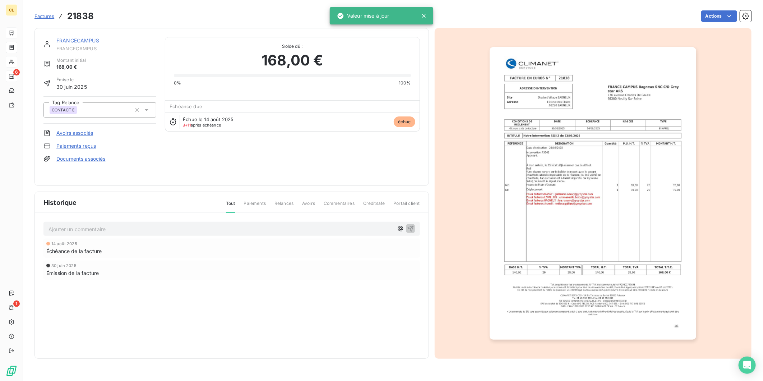
click at [77, 37] on link "FRANCECAMPUS" at bounding box center [77, 40] width 43 height 6
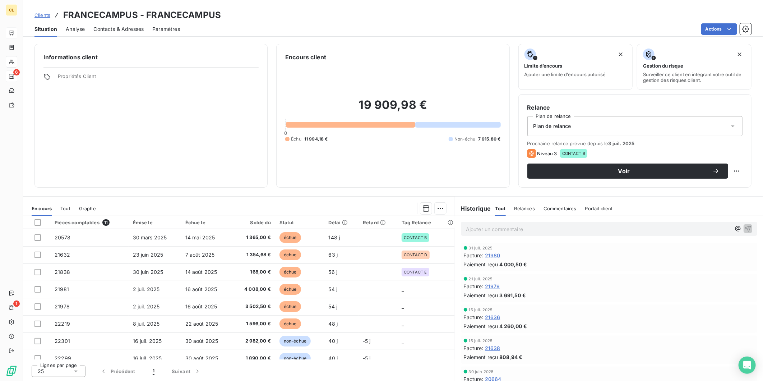
click at [122, 26] on span "Contacts & Adresses" at bounding box center [118, 29] width 50 height 7
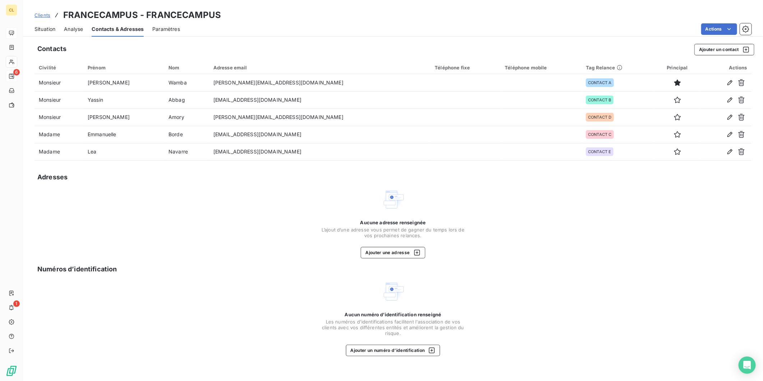
click at [41, 26] on span "Situation" at bounding box center [45, 29] width 21 height 7
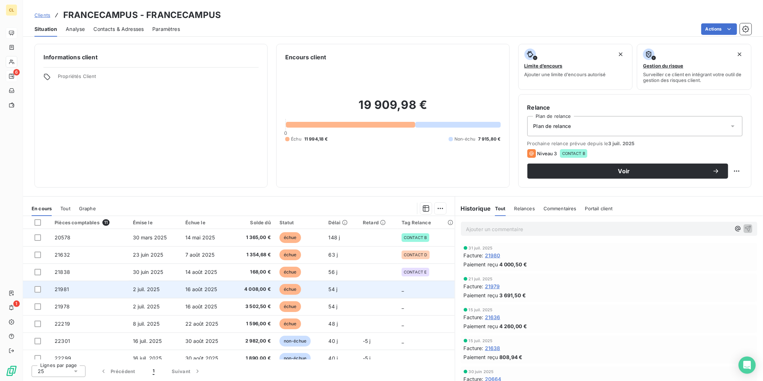
click at [415, 281] on td "_" at bounding box center [425, 289] width 57 height 17
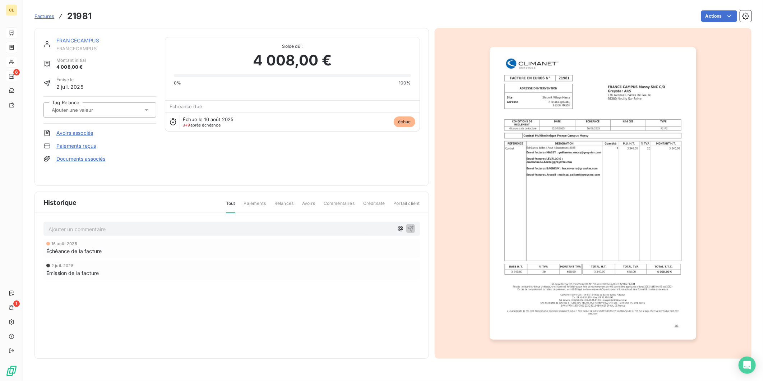
click at [143, 106] on icon at bounding box center [146, 109] width 7 height 7
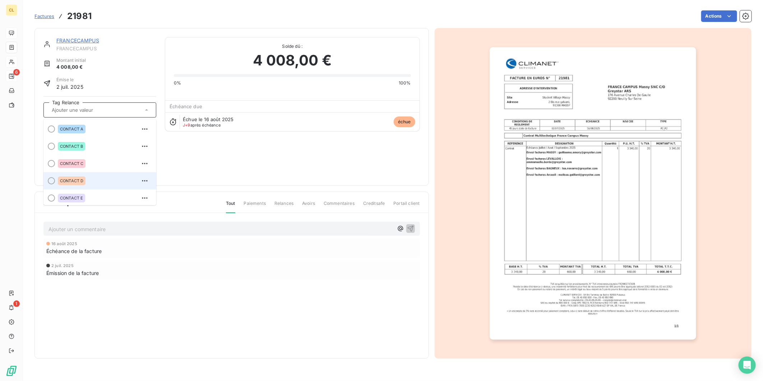
click at [64, 179] on span "CONTACT D" at bounding box center [71, 181] width 23 height 4
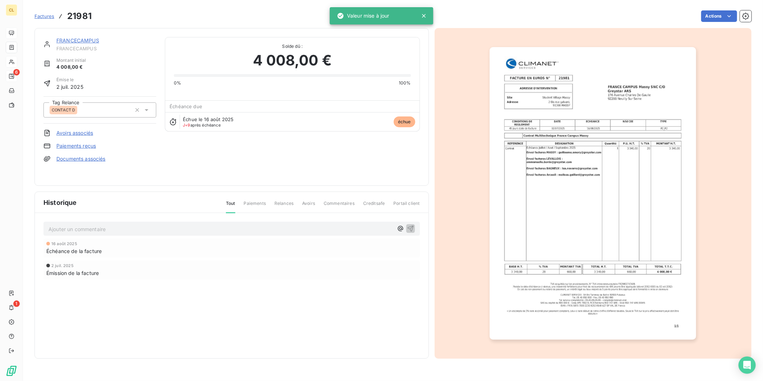
click at [76, 37] on link "FRANCECAMPUS" at bounding box center [77, 40] width 43 height 6
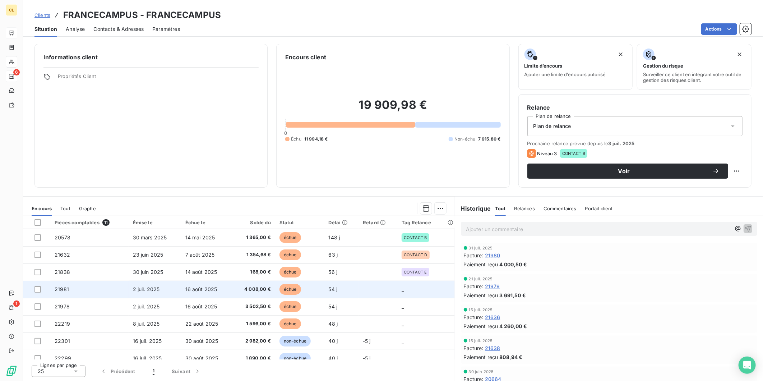
click at [250, 286] on span "4 008,00 €" at bounding box center [253, 289] width 35 height 7
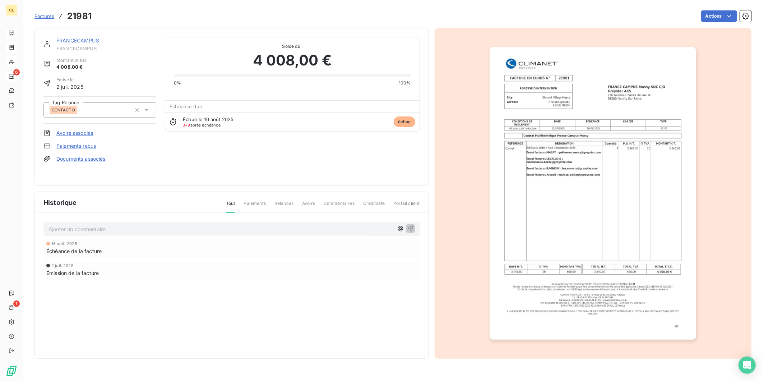
click at [65, 37] on link "FRANCECAMPUS" at bounding box center [77, 40] width 43 height 6
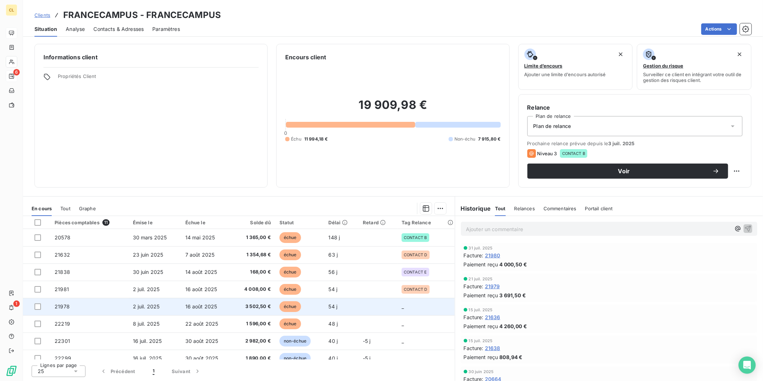
click at [415, 298] on td "_" at bounding box center [425, 306] width 57 height 17
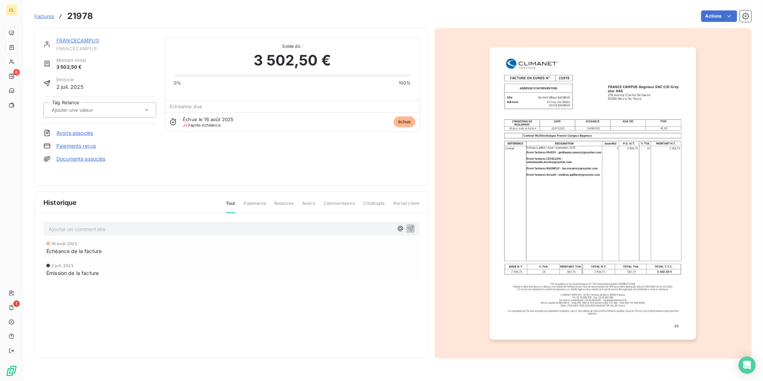
click at [143, 106] on icon at bounding box center [146, 109] width 7 height 7
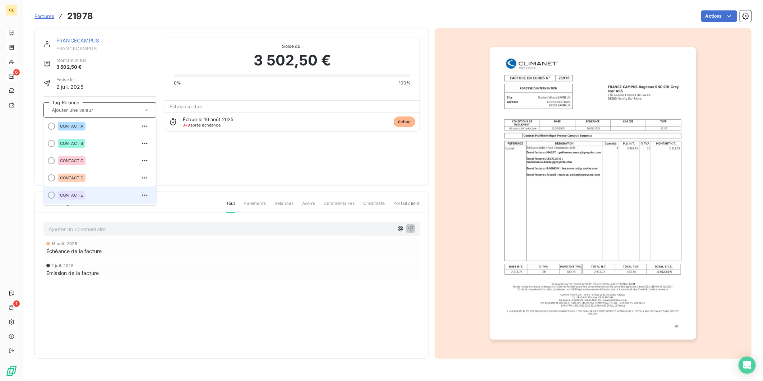
click at [63, 191] on div "CONTACT E" at bounding box center [71, 195] width 27 height 9
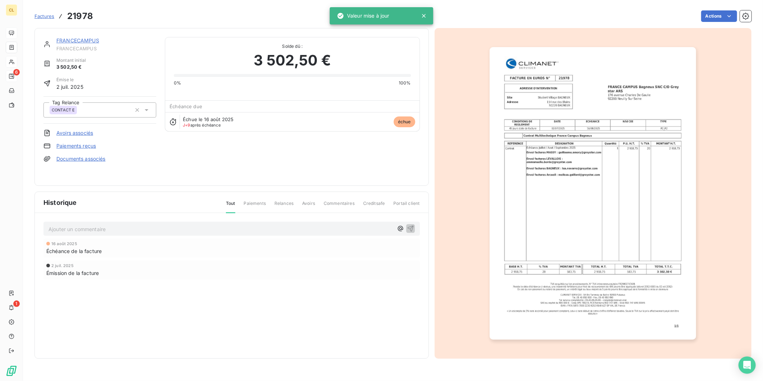
click at [81, 37] on link "FRANCECAMPUS" at bounding box center [77, 40] width 43 height 6
